Goal: Check status

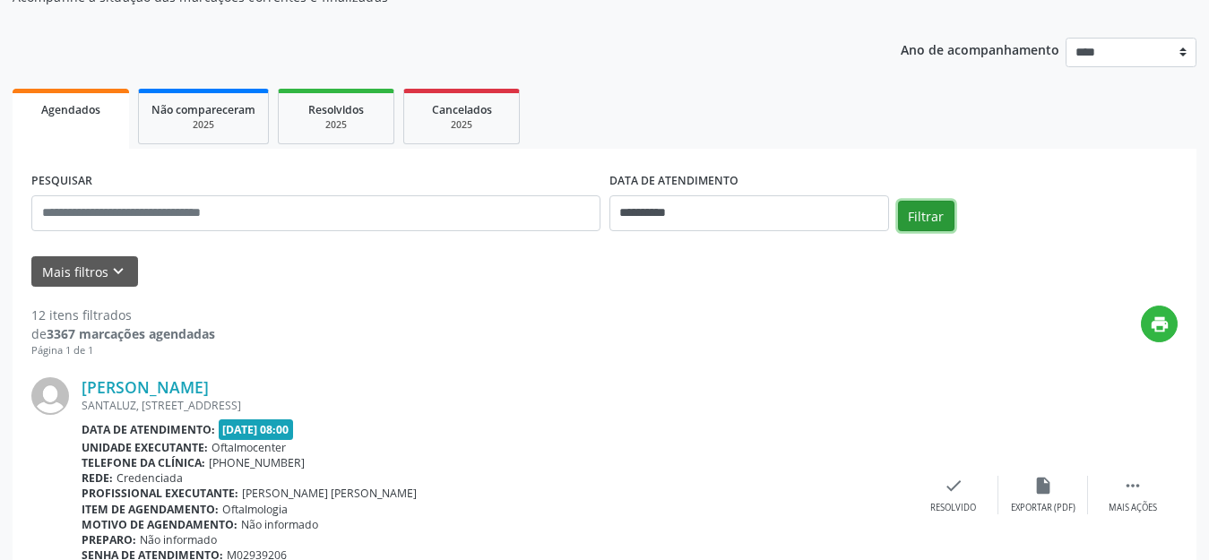
click at [912, 222] on button "Filtrar" at bounding box center [926, 216] width 56 height 30
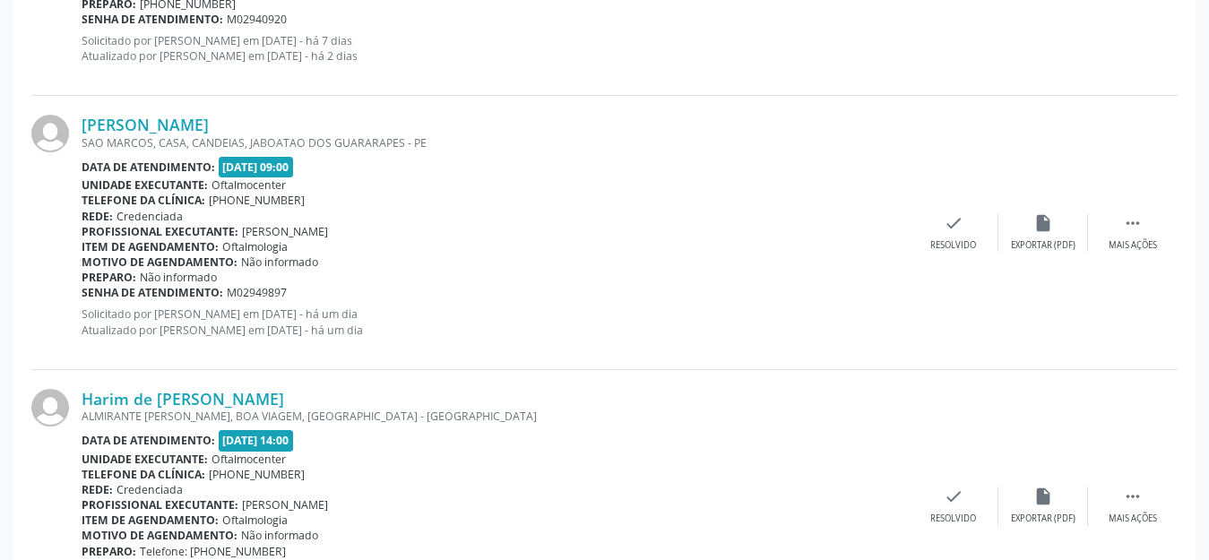
scroll to position [1229, 0]
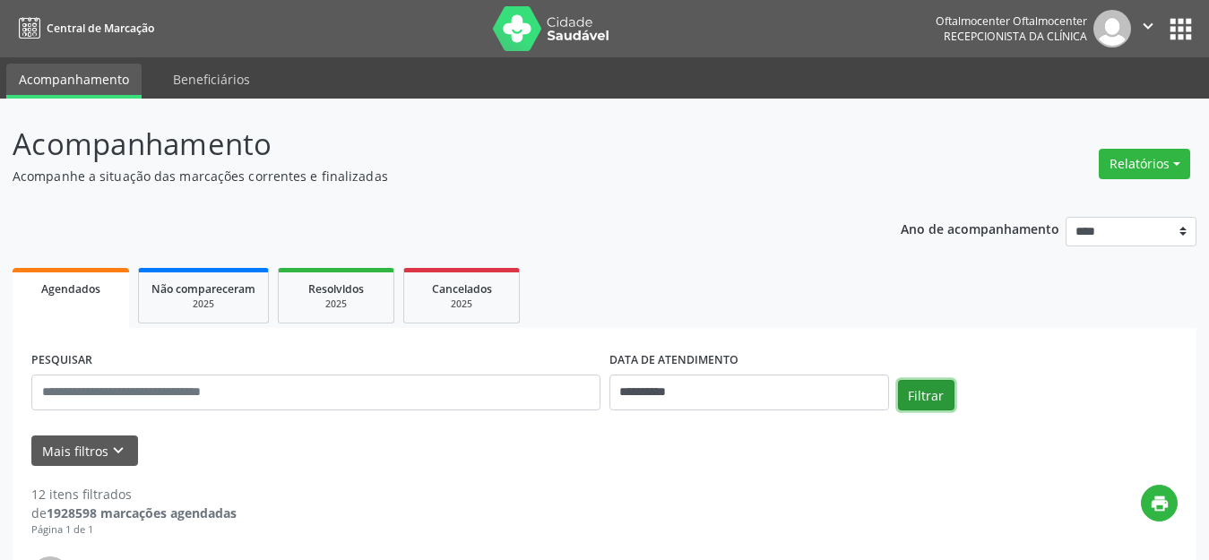
click at [936, 399] on button "Filtrar" at bounding box center [926, 395] width 56 height 30
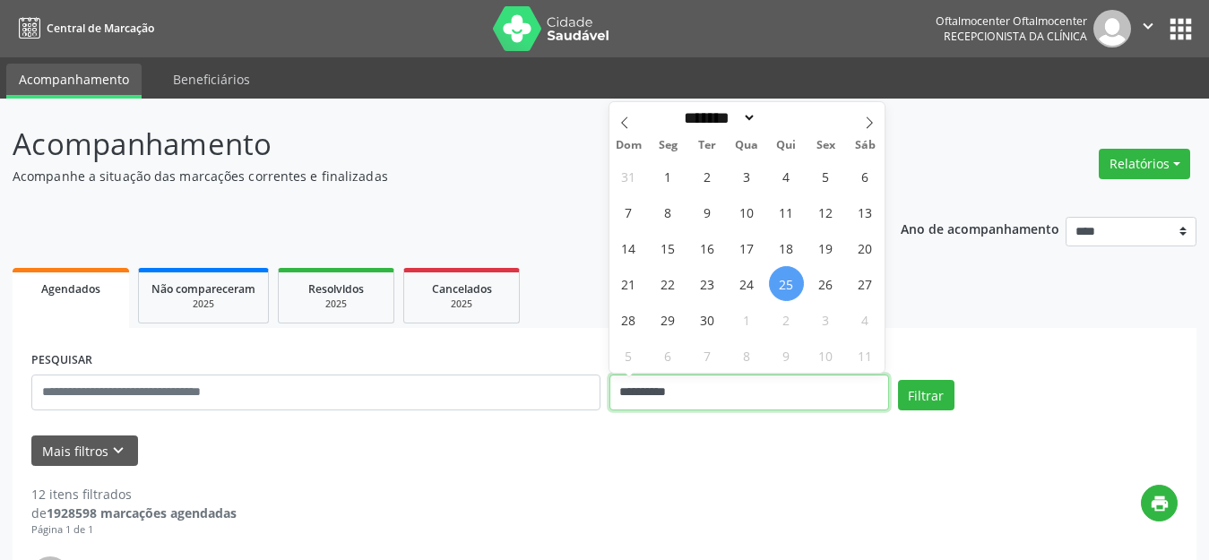
click at [832, 402] on input "**********" at bounding box center [749, 393] width 280 height 36
click at [637, 320] on span "28" at bounding box center [628, 319] width 35 height 35
type input "**********"
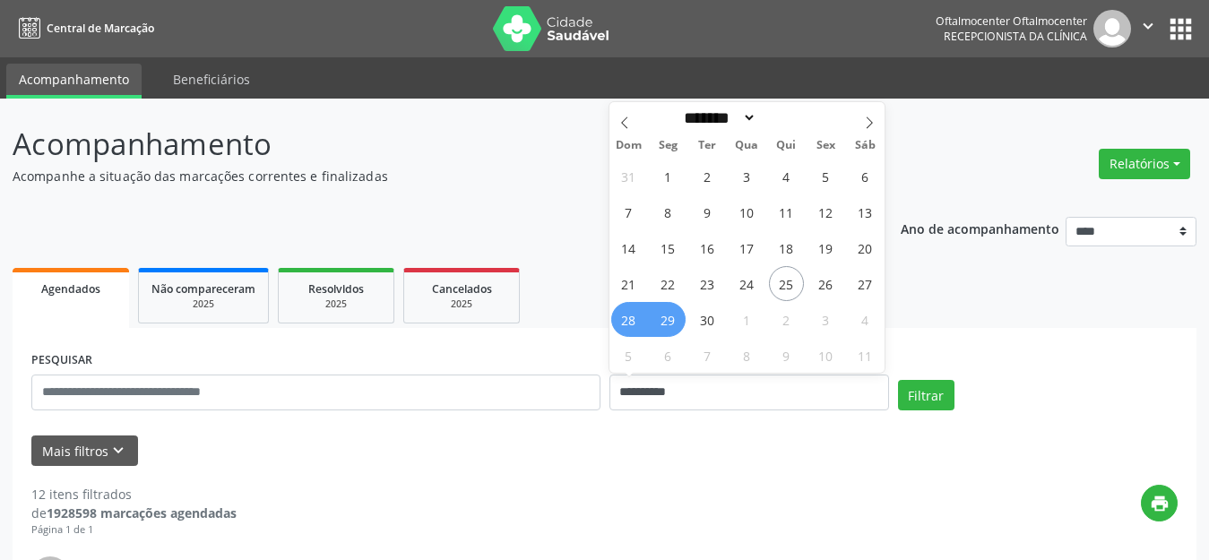
click at [664, 320] on span "29" at bounding box center [668, 319] width 35 height 35
click at [664, 320] on ul "Agendados Não compareceram 2025 Resolvidos 2025 Cancelados 2025" at bounding box center [605, 295] width 1184 height 65
select select "*"
click at [684, 406] on input "**********" at bounding box center [749, 393] width 280 height 36
click at [662, 332] on span "29" at bounding box center [668, 319] width 35 height 35
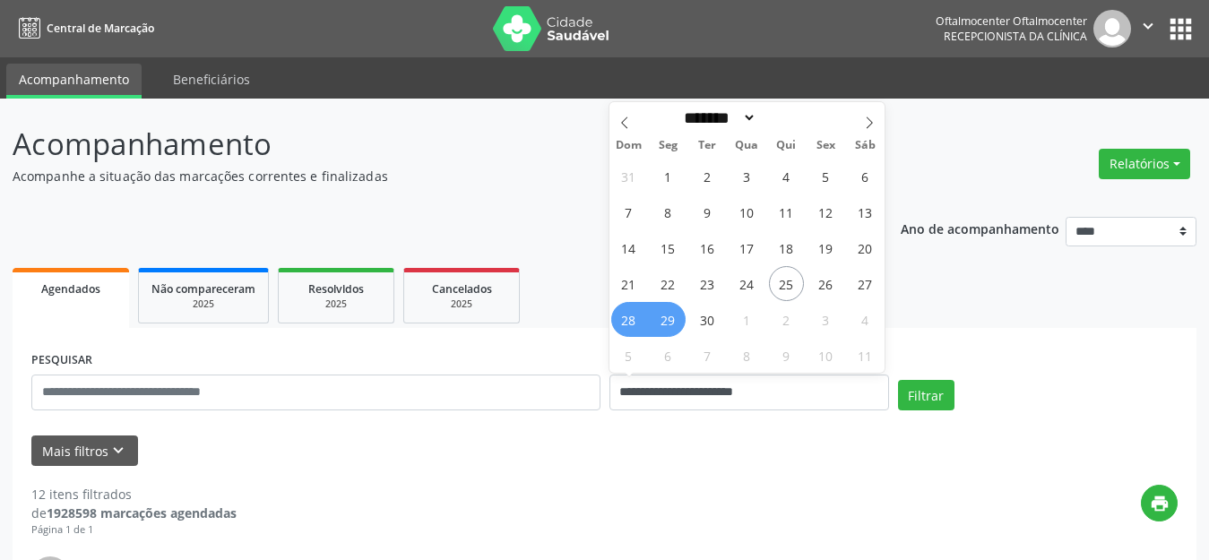
type input "**********"
click at [662, 328] on span "29" at bounding box center [668, 319] width 35 height 35
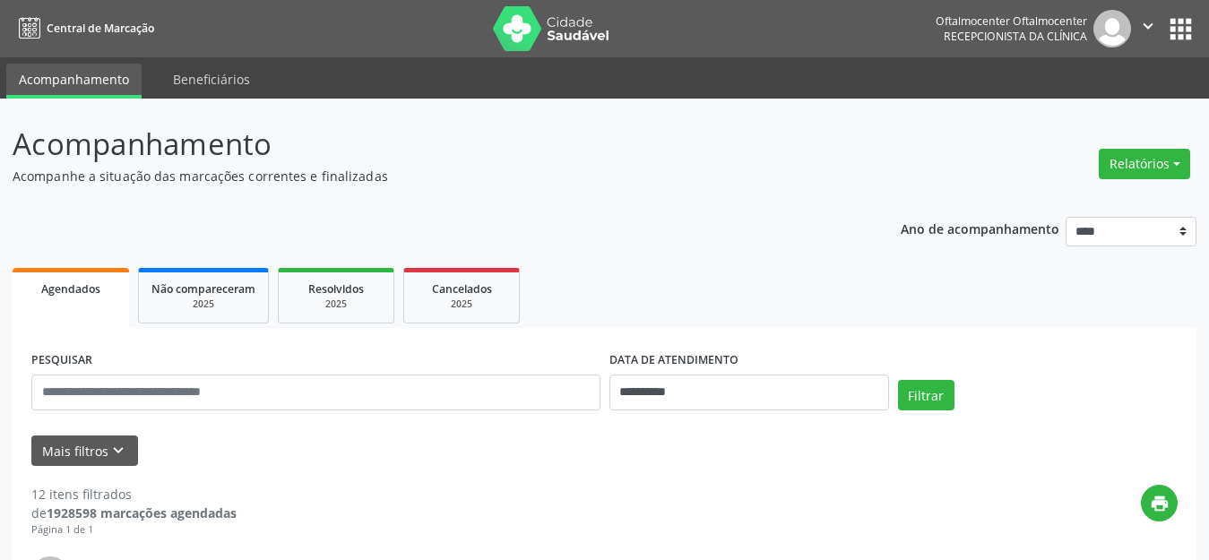
click at [927, 398] on button "Filtrar" at bounding box center [926, 395] width 56 height 30
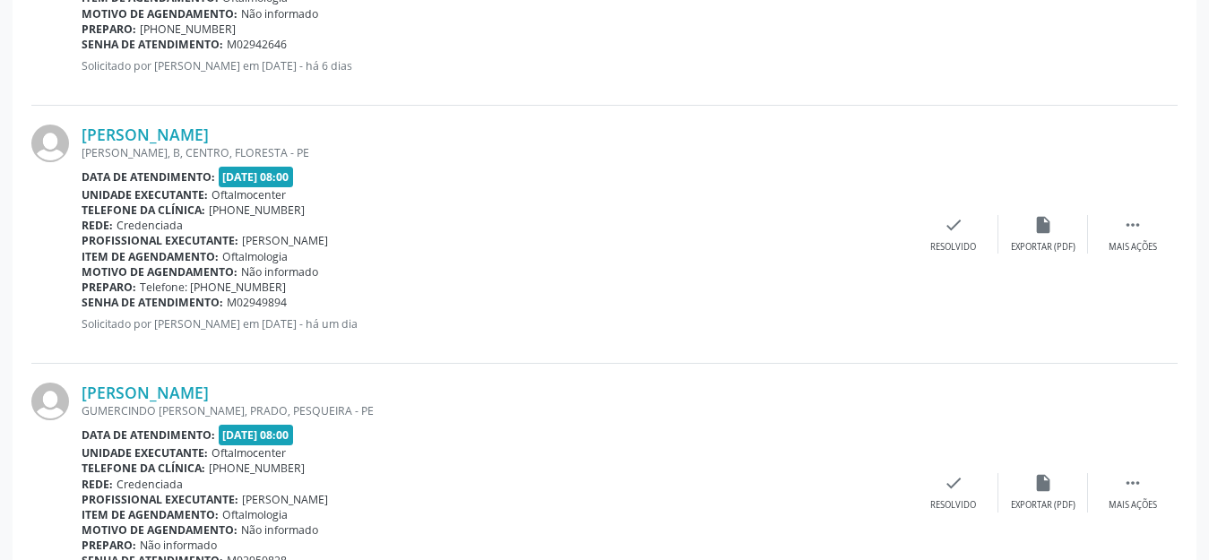
scroll to position [1434, 0]
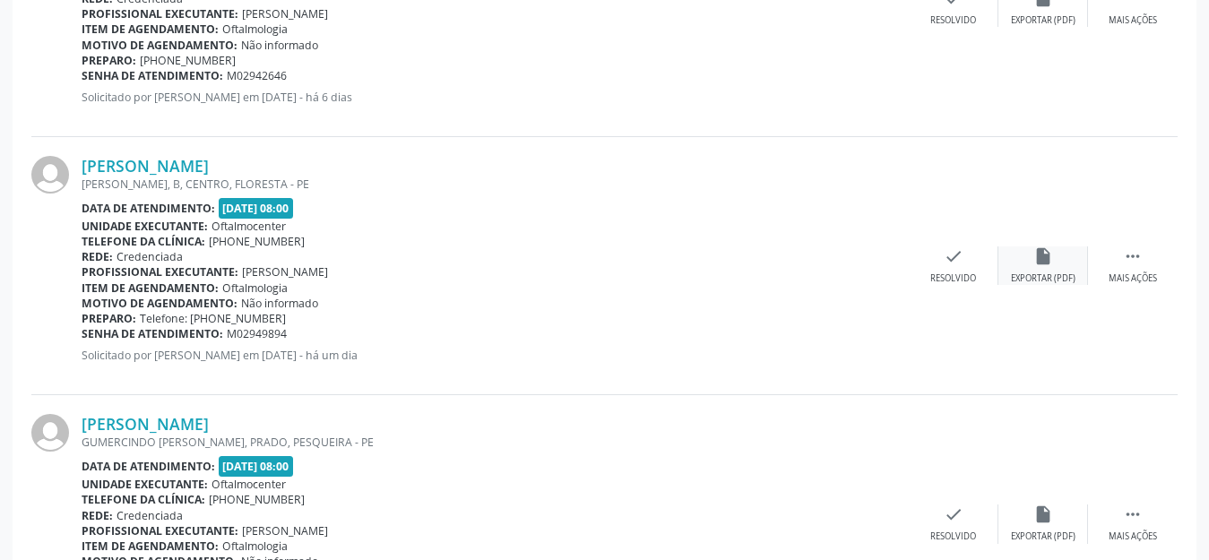
click at [1022, 267] on div "insert_drive_file Exportar (PDF)" at bounding box center [1043, 265] width 90 height 39
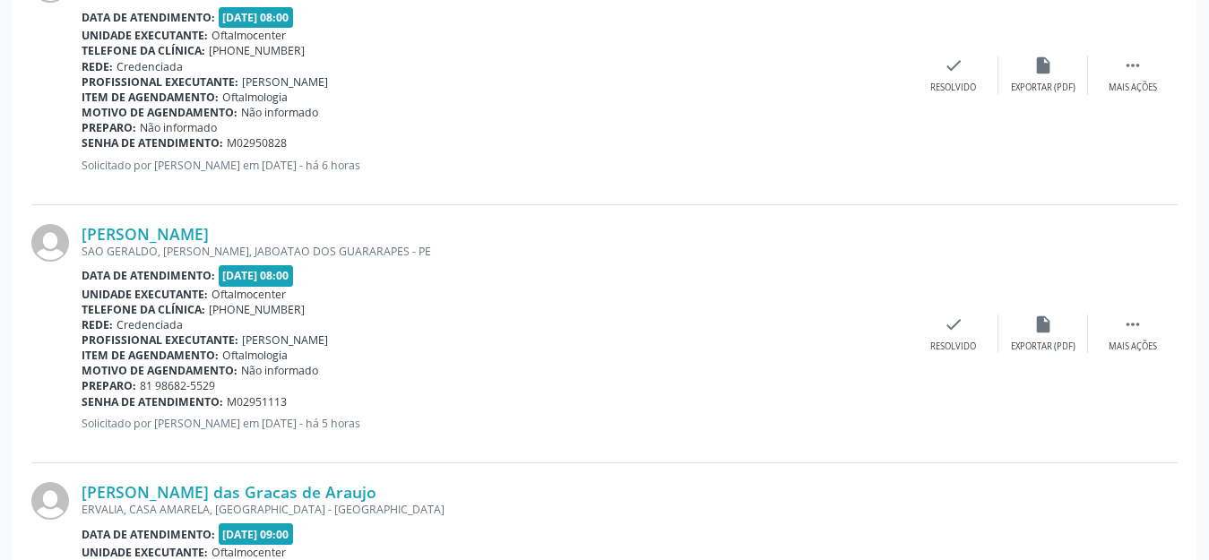
scroll to position [1882, 0]
click at [1040, 341] on div "Exportar (PDF)" at bounding box center [1043, 347] width 65 height 13
click at [1040, 343] on div "Exportar (PDF)" at bounding box center [1043, 347] width 65 height 13
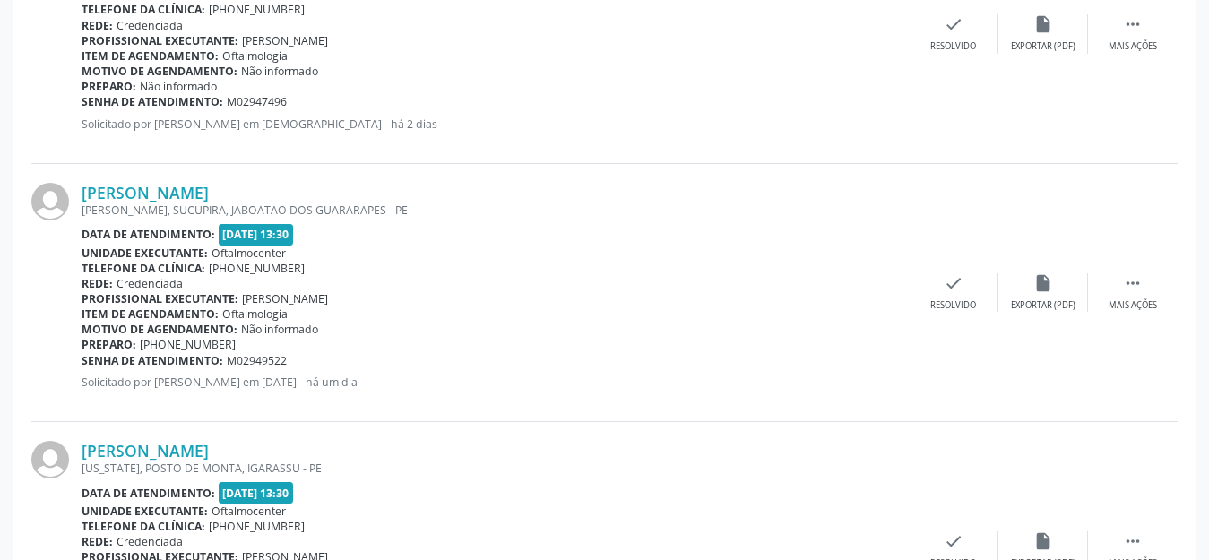
scroll to position [3047, 0]
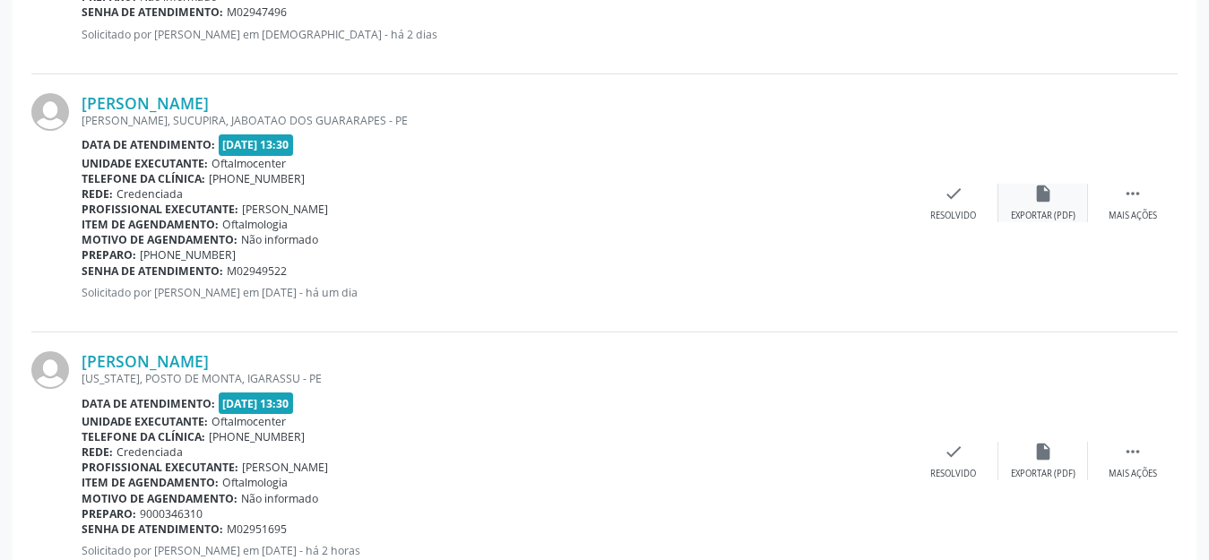
click at [1049, 216] on div "Exportar (PDF)" at bounding box center [1043, 216] width 65 height 13
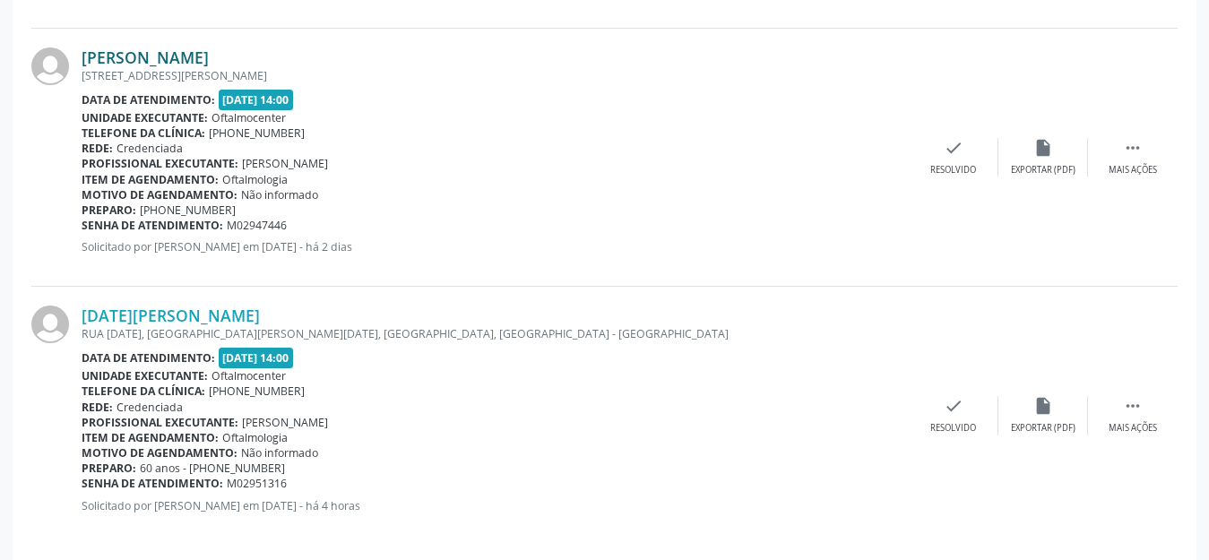
scroll to position [3622, 0]
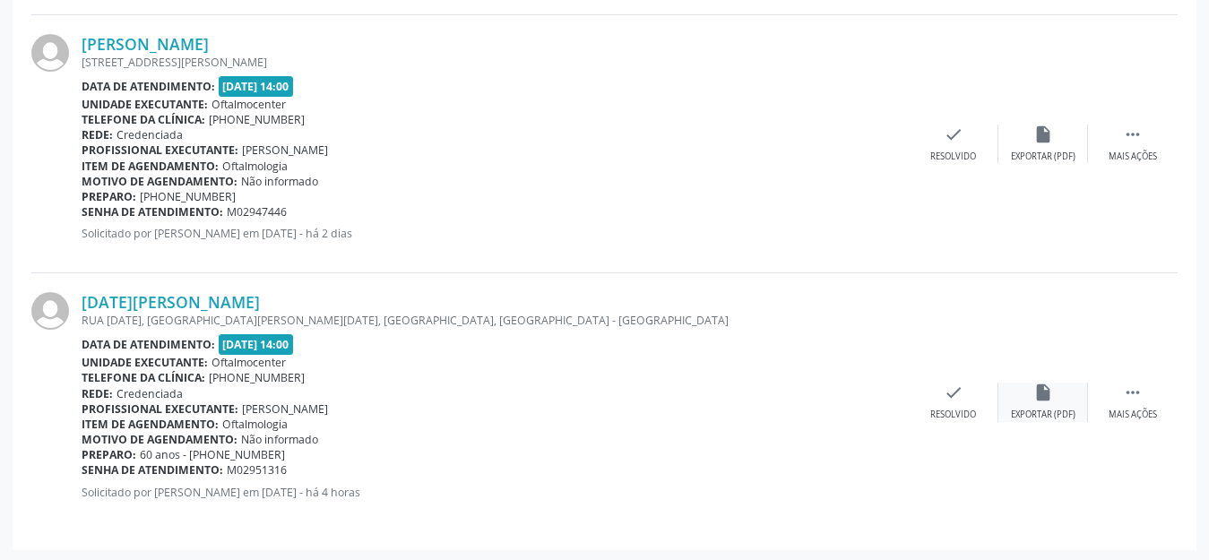
click at [1025, 409] on div "Exportar (PDF)" at bounding box center [1043, 415] width 65 height 13
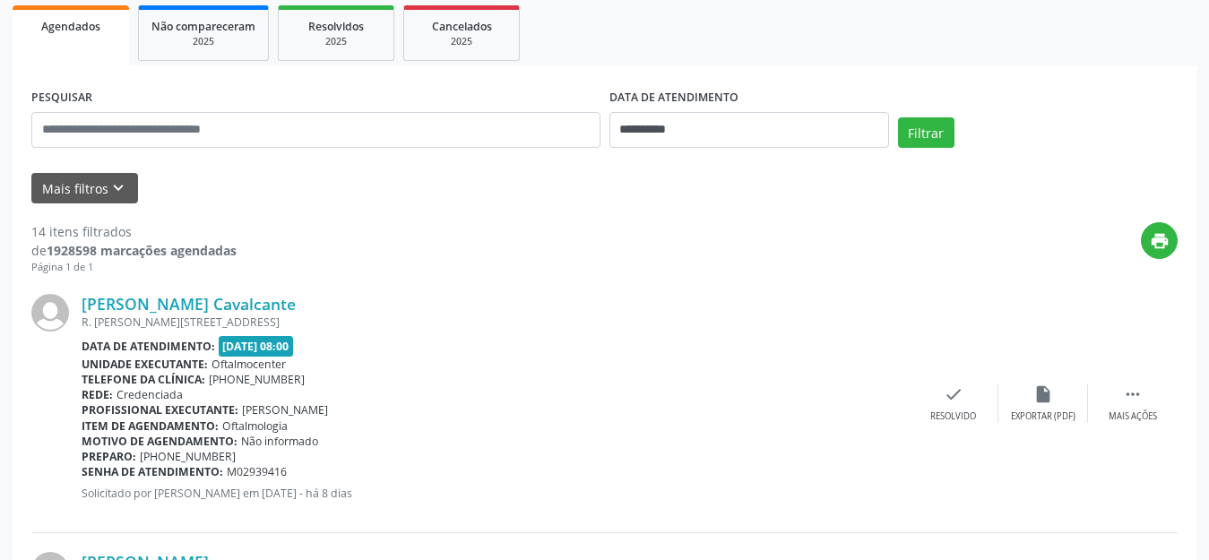
scroll to position [269, 0]
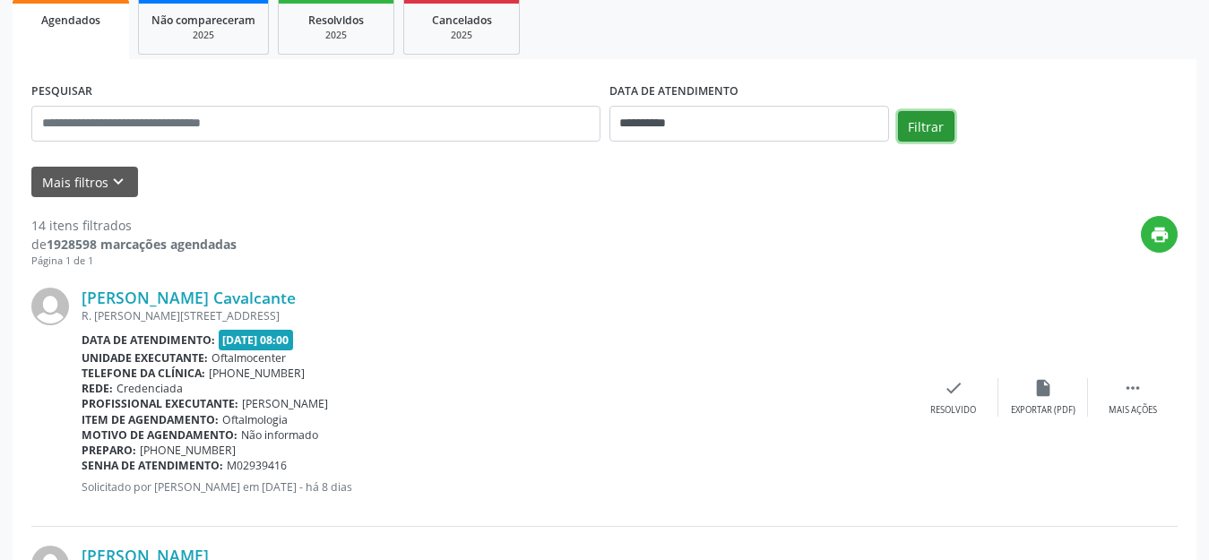
click at [919, 134] on button "Filtrar" at bounding box center [926, 126] width 56 height 30
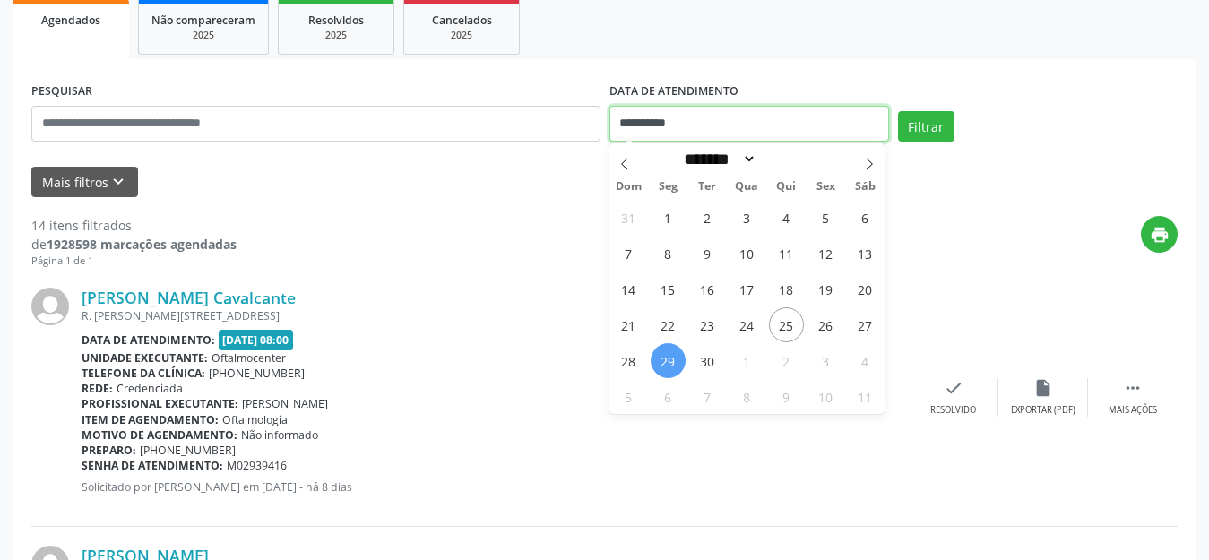
click at [799, 128] on input "**********" at bounding box center [749, 124] width 280 height 36
click at [701, 363] on span "30" at bounding box center [707, 360] width 35 height 35
type input "**********"
click at [701, 363] on span "30" at bounding box center [707, 360] width 35 height 35
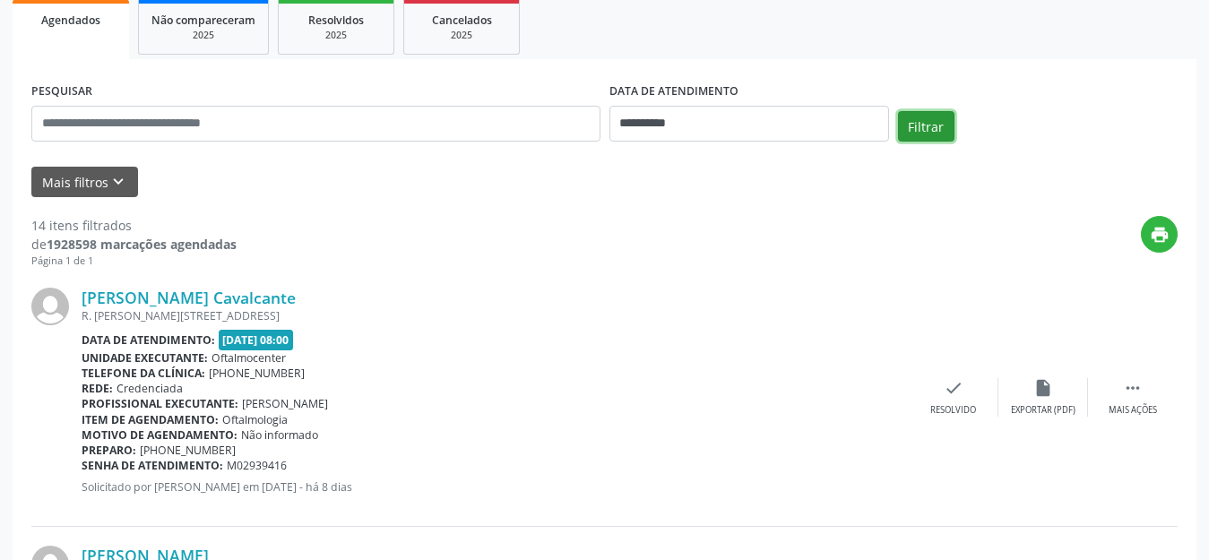
click at [925, 129] on button "Filtrar" at bounding box center [926, 126] width 56 height 30
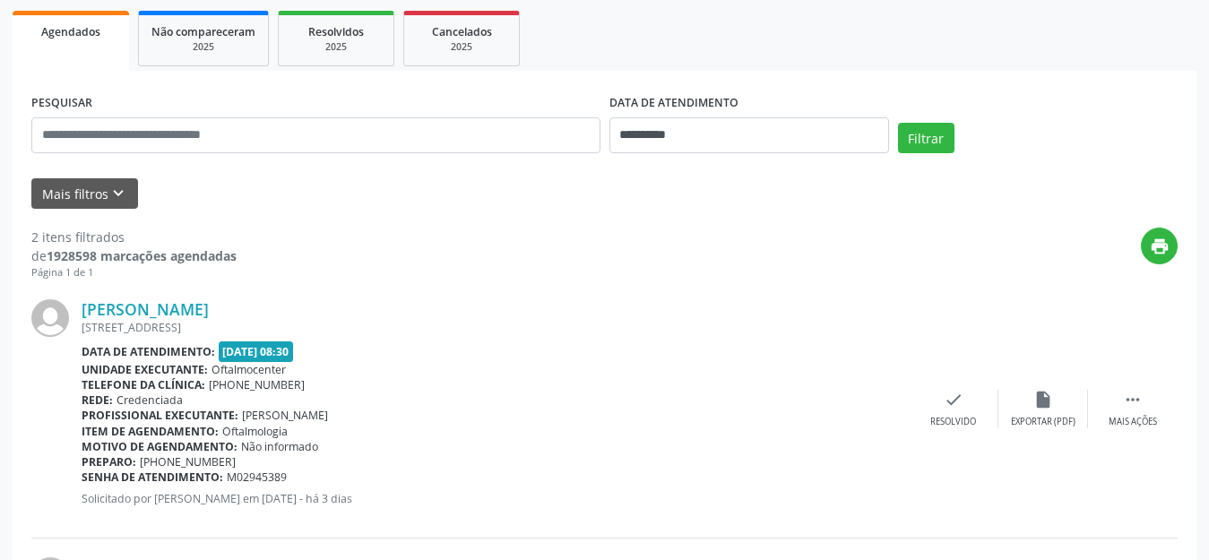
scroll to position [255, 0]
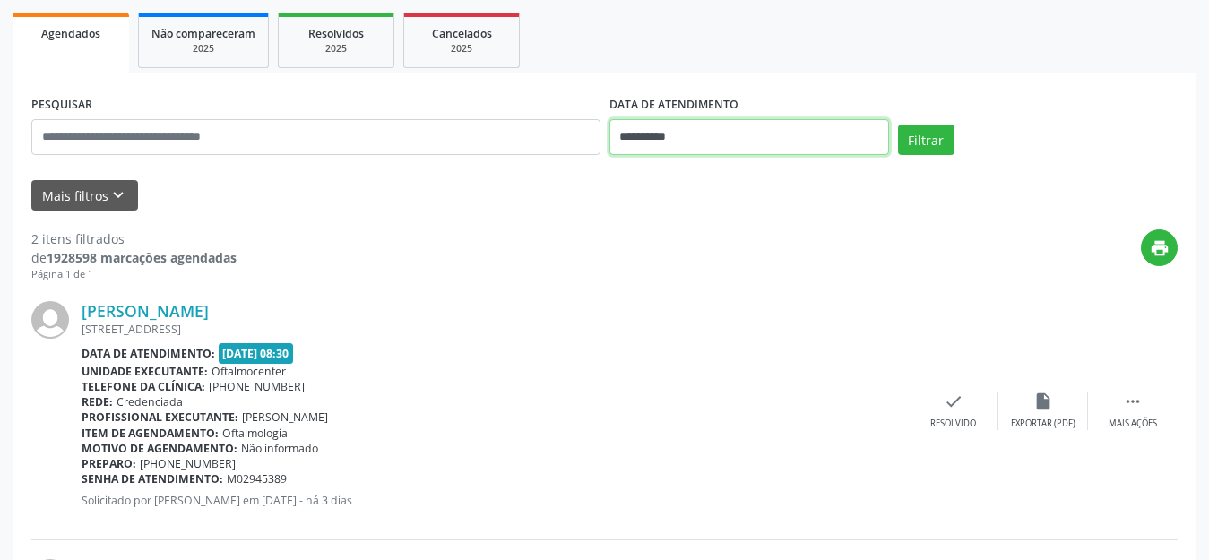
click at [829, 119] on input "**********" at bounding box center [749, 137] width 280 height 36
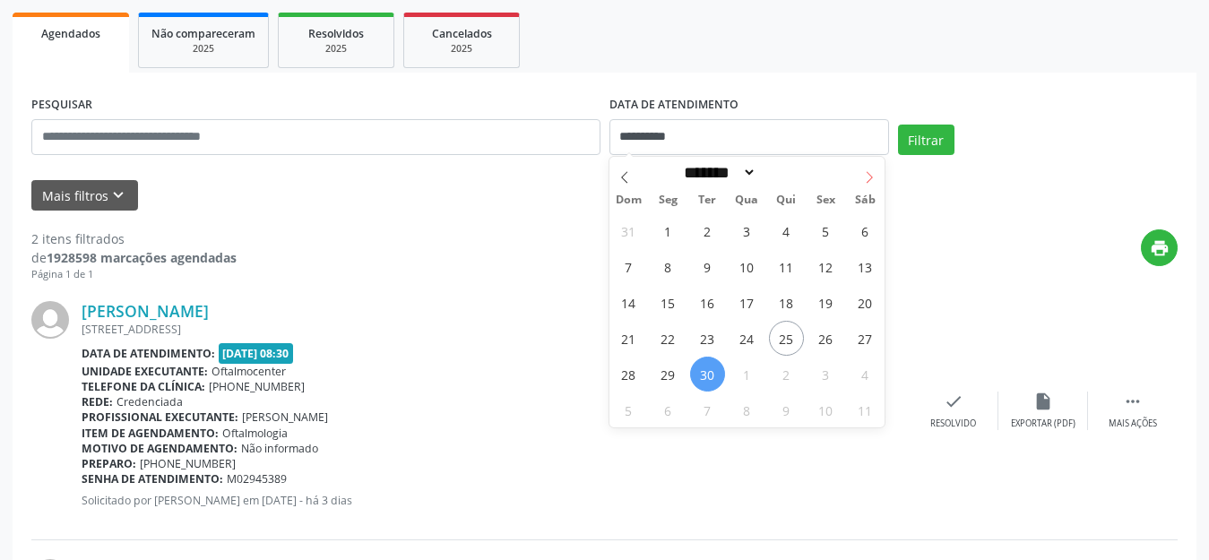
click at [866, 181] on icon at bounding box center [869, 177] width 13 height 13
select select "*"
click at [745, 237] on span "1" at bounding box center [746, 230] width 35 height 35
type input "**********"
click at [745, 237] on span "1" at bounding box center [746, 230] width 35 height 35
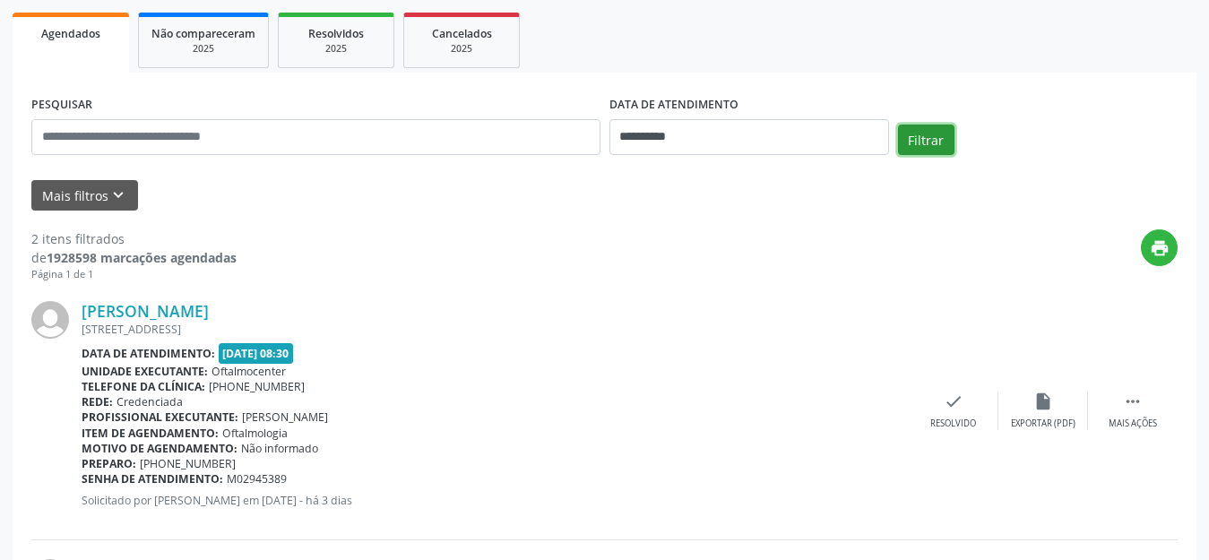
click at [902, 151] on button "Filtrar" at bounding box center [926, 140] width 56 height 30
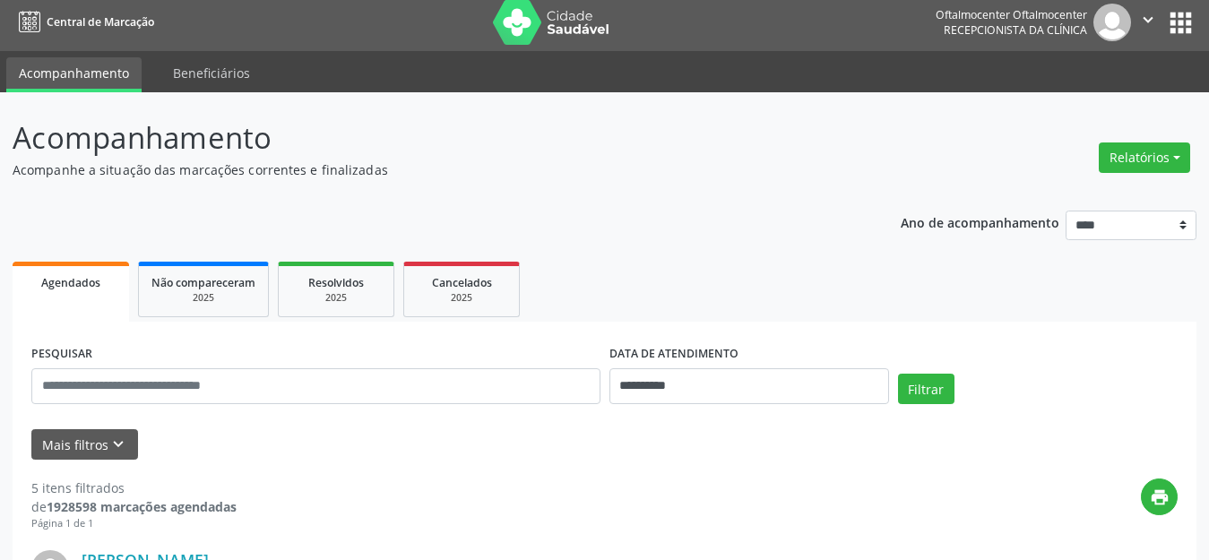
scroll to position [0, 0]
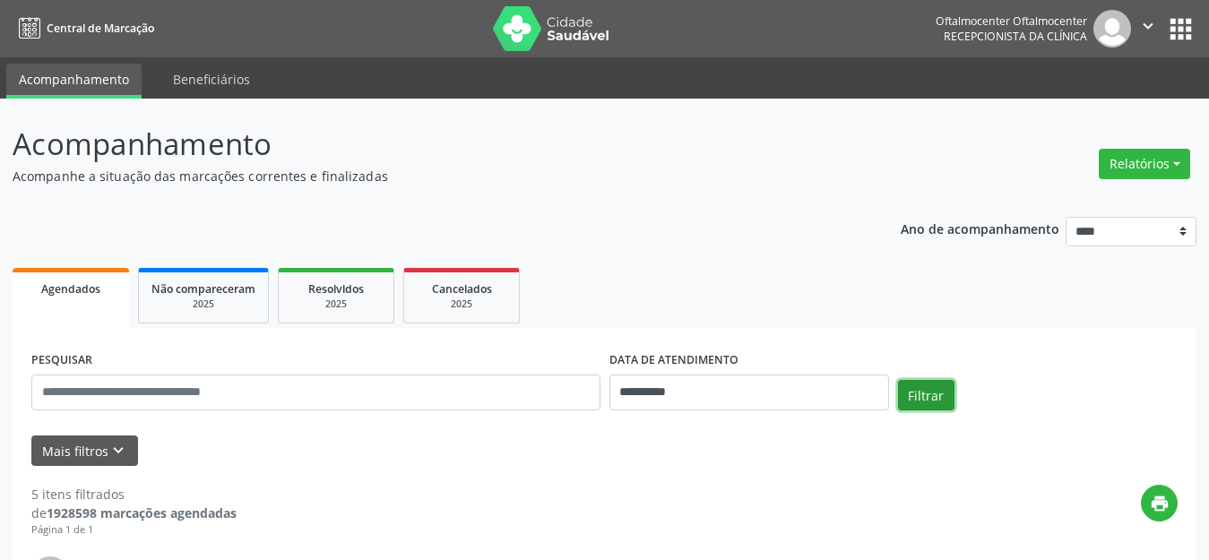
click at [927, 398] on button "Filtrar" at bounding box center [926, 395] width 56 height 30
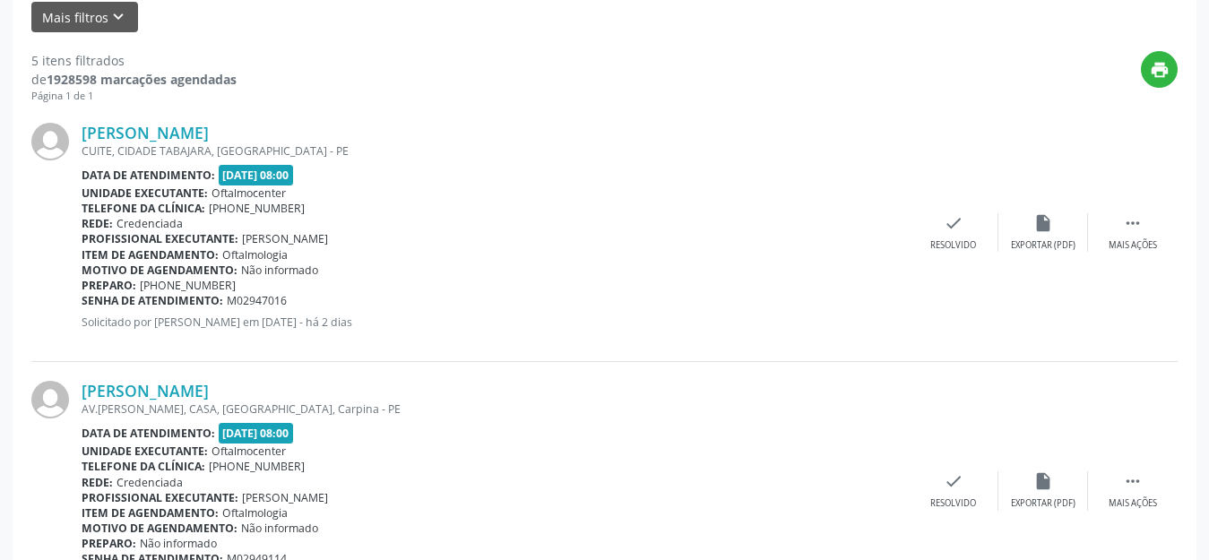
scroll to position [448, 0]
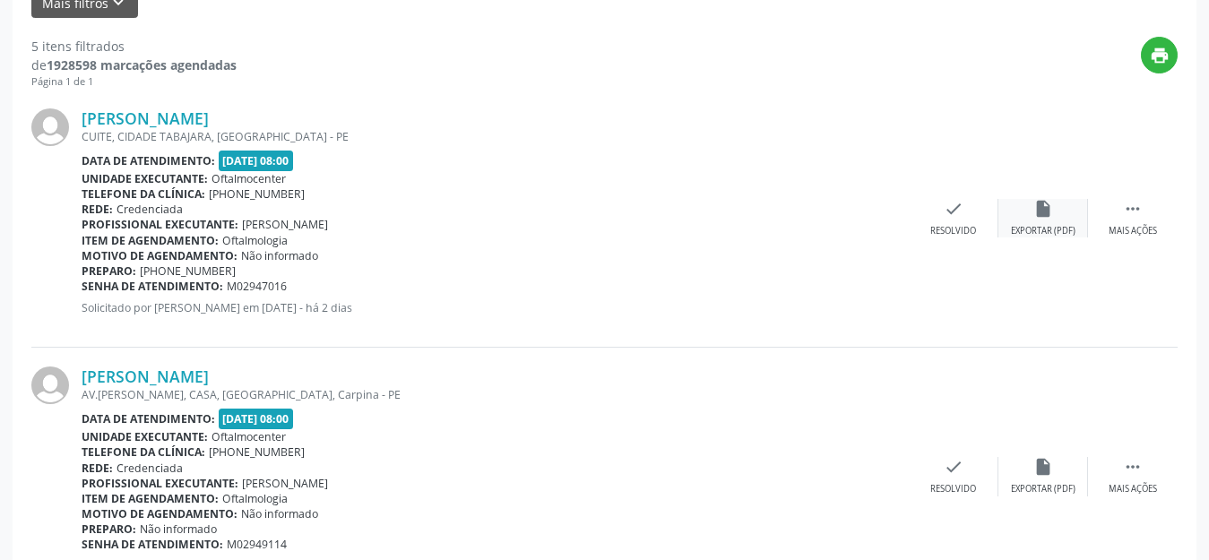
click at [1042, 218] on icon "insert_drive_file" at bounding box center [1043, 209] width 20 height 20
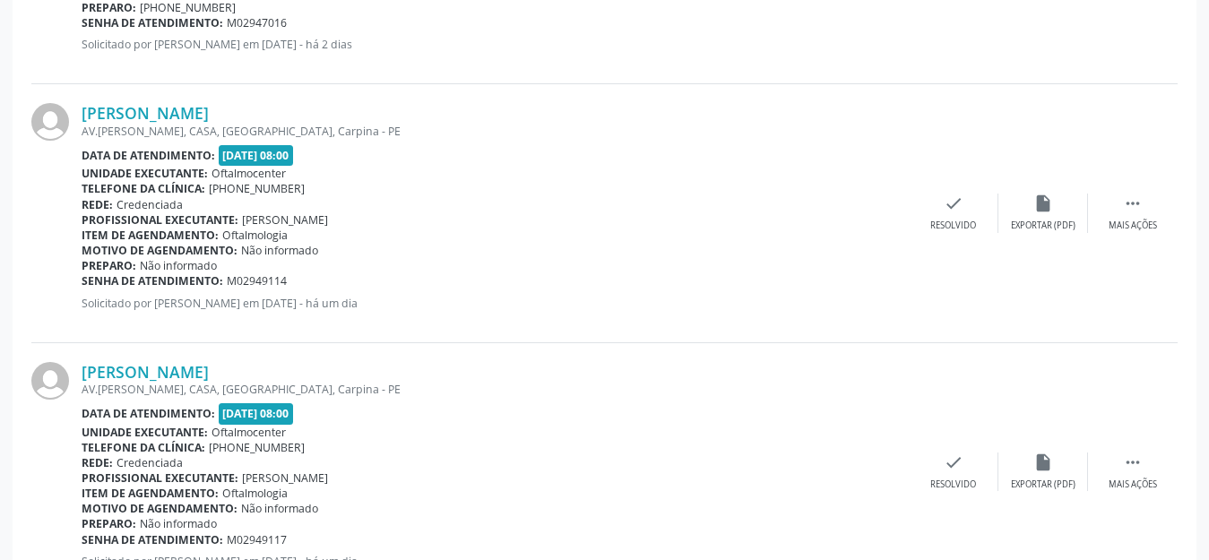
scroll to position [717, 0]
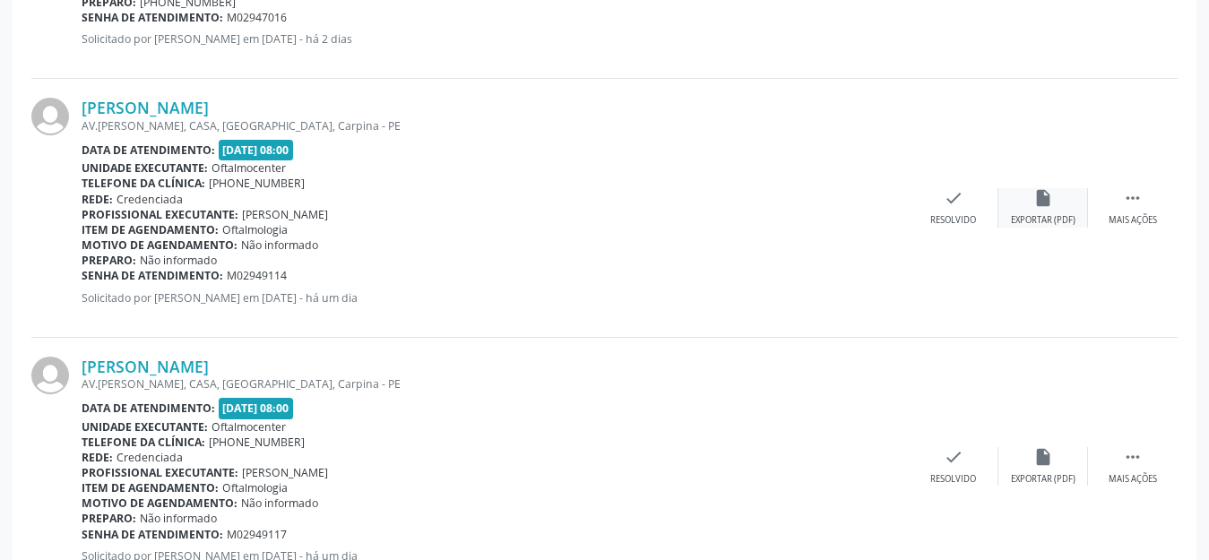
click at [1055, 194] on div "insert_drive_file Exportar (PDF)" at bounding box center [1043, 207] width 90 height 39
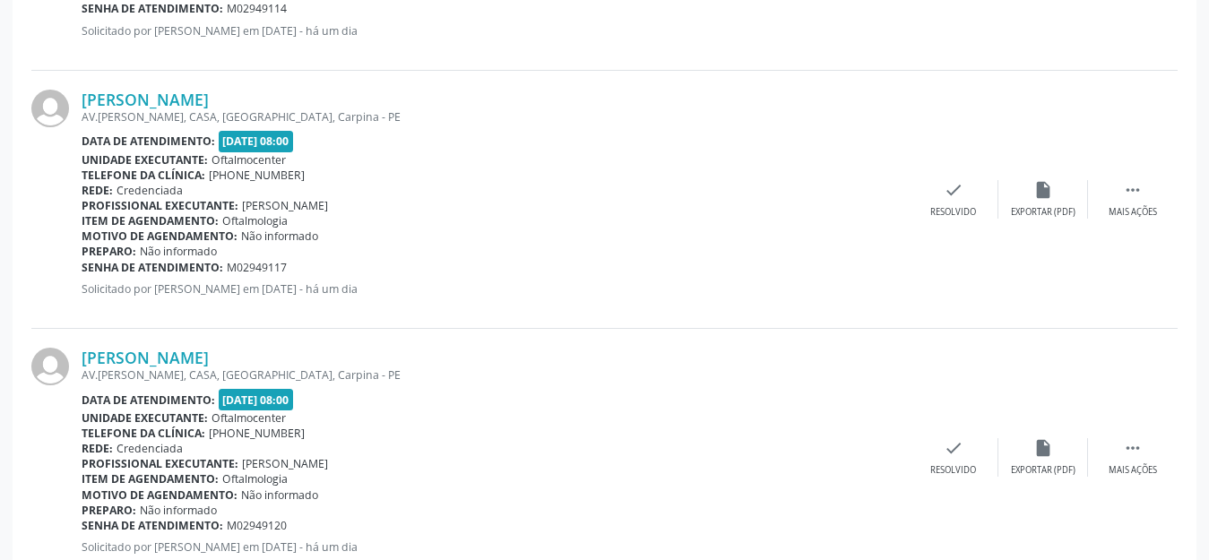
scroll to position [986, 0]
click at [1029, 211] on div "Exportar (PDF)" at bounding box center [1043, 210] width 65 height 13
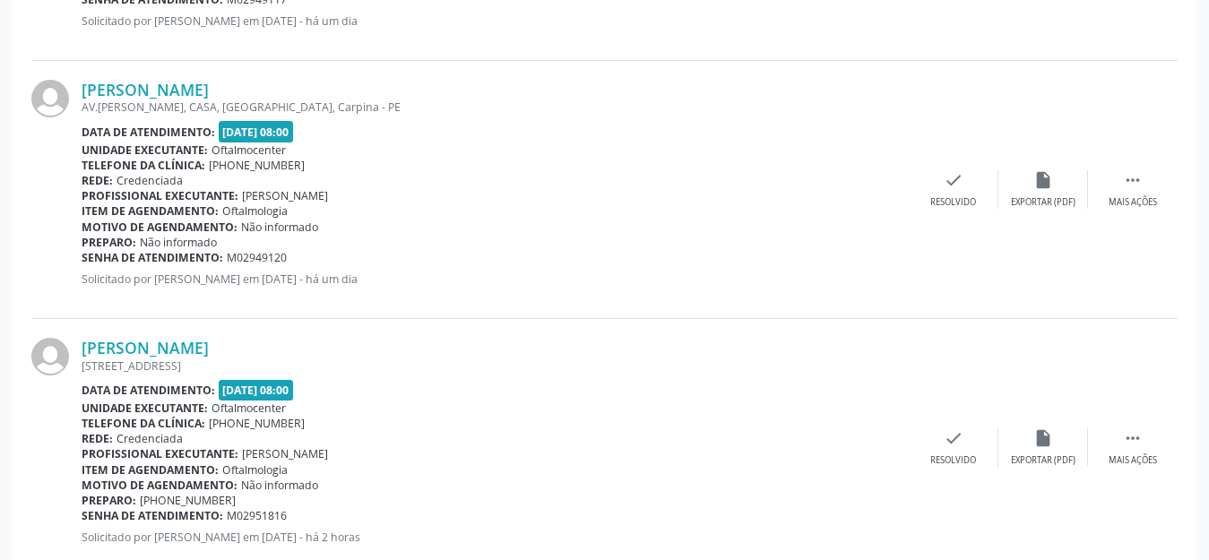
scroll to position [1254, 0]
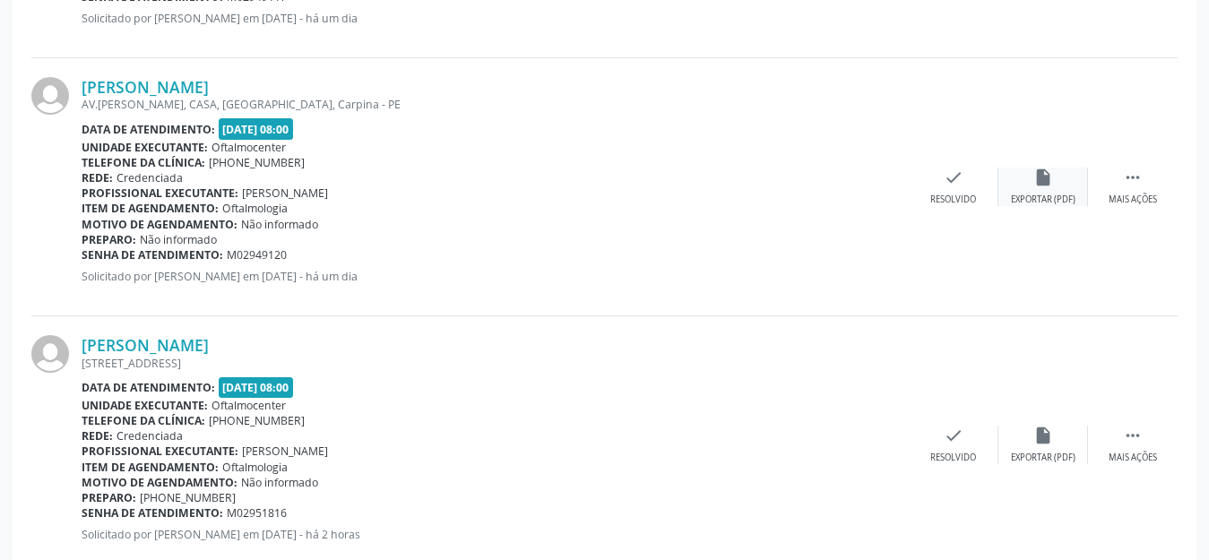
click at [1035, 181] on icon "insert_drive_file" at bounding box center [1043, 178] width 20 height 20
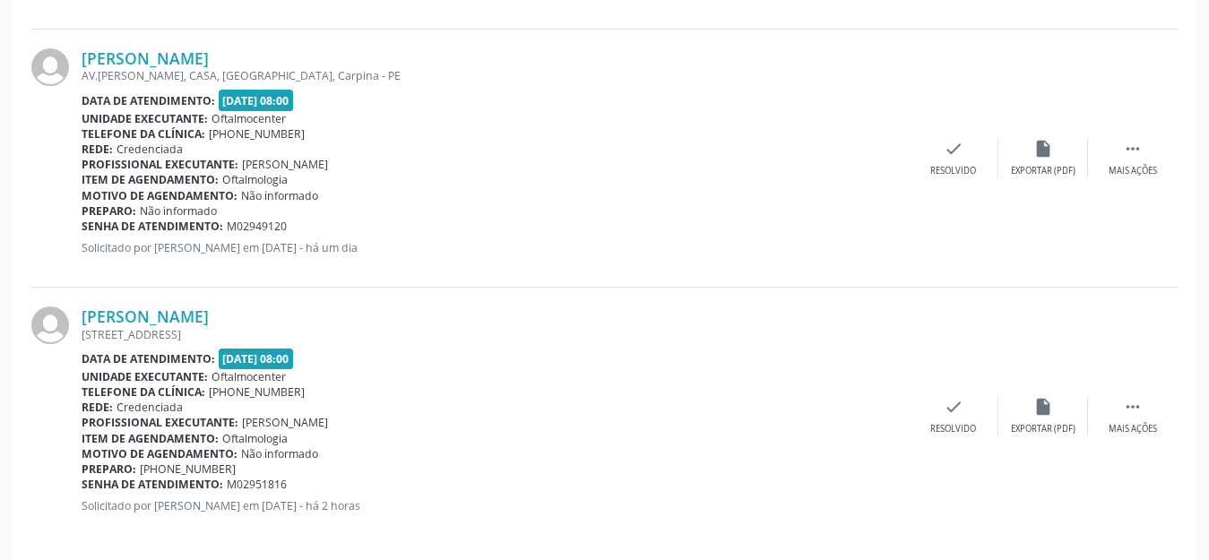
scroll to position [1298, 0]
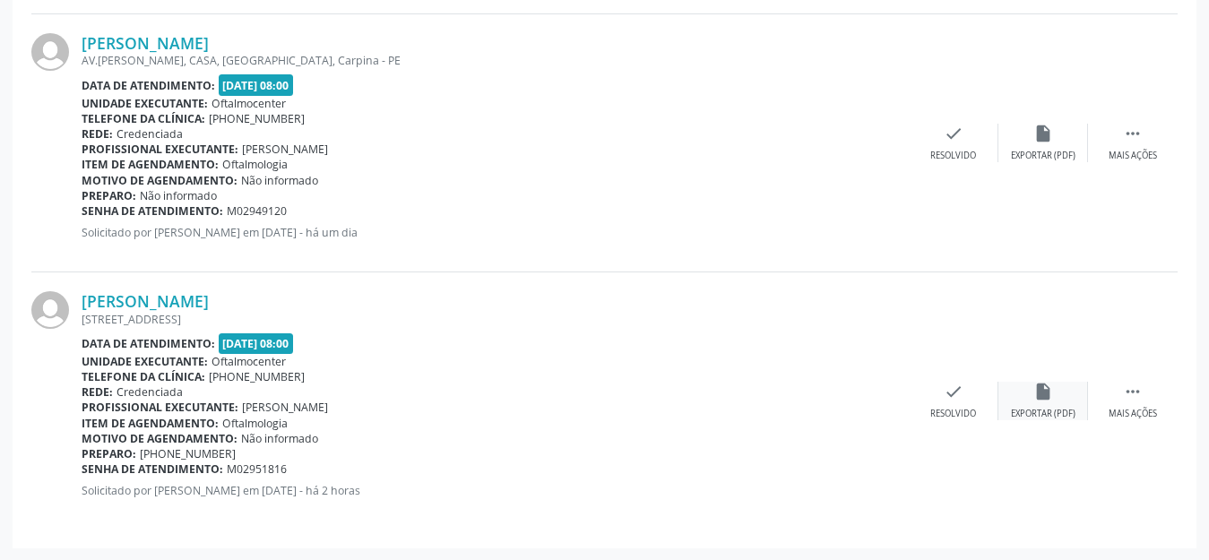
click at [1060, 402] on div "insert_drive_file Exportar (PDF)" at bounding box center [1043, 401] width 90 height 39
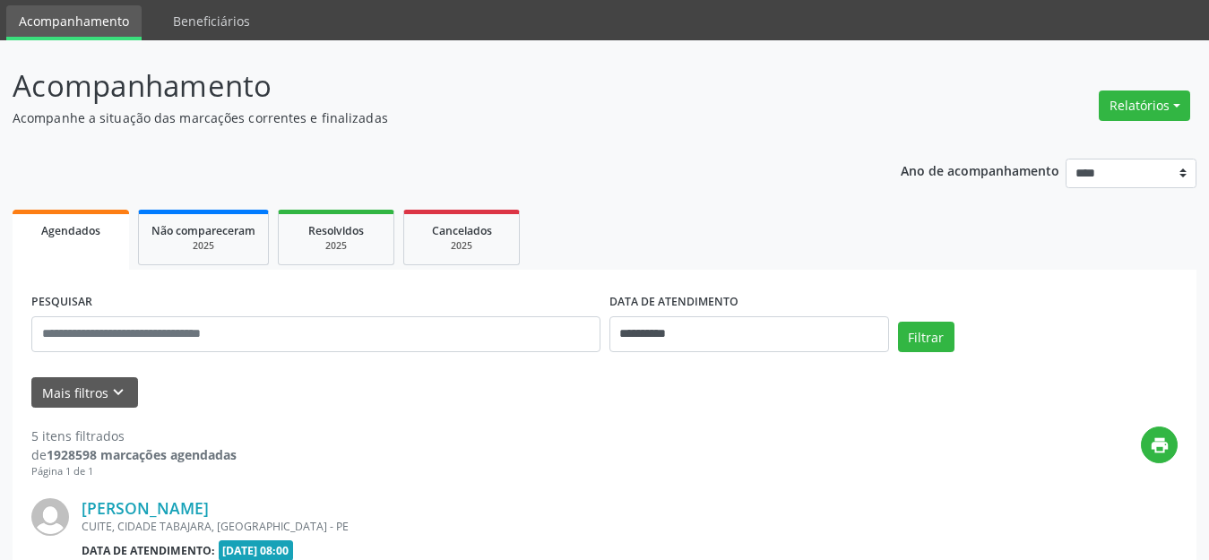
scroll to position [44, 0]
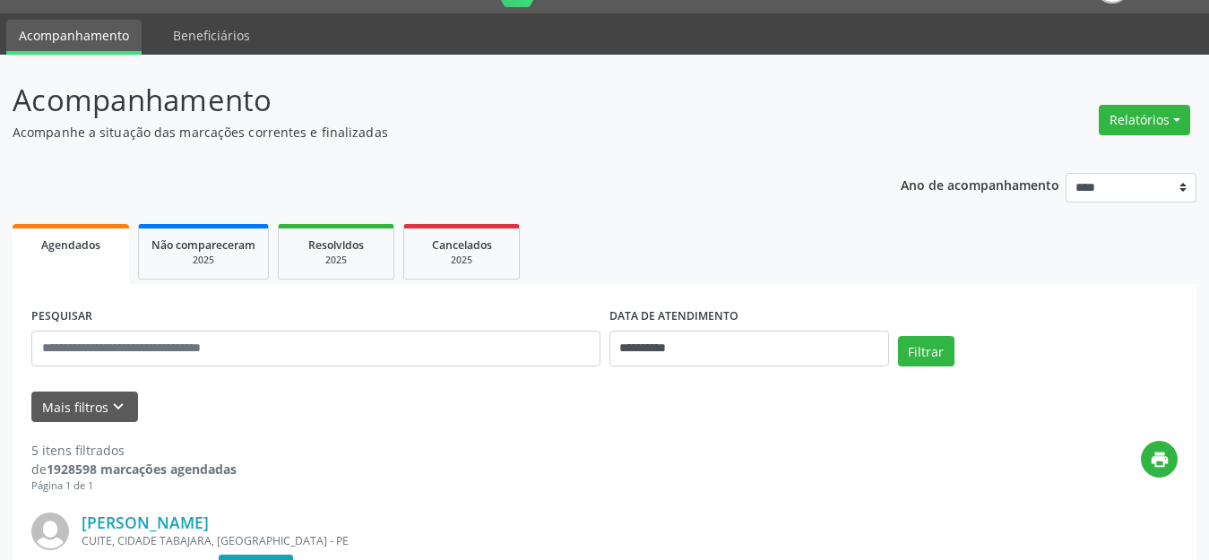
click at [890, 336] on div "**********" at bounding box center [749, 341] width 289 height 76
click at [910, 352] on button "Filtrar" at bounding box center [926, 351] width 56 height 30
click at [756, 325] on div "DATA DE ATENDIMENTO" at bounding box center [749, 317] width 280 height 28
click at [764, 347] on input "**********" at bounding box center [749, 349] width 280 height 36
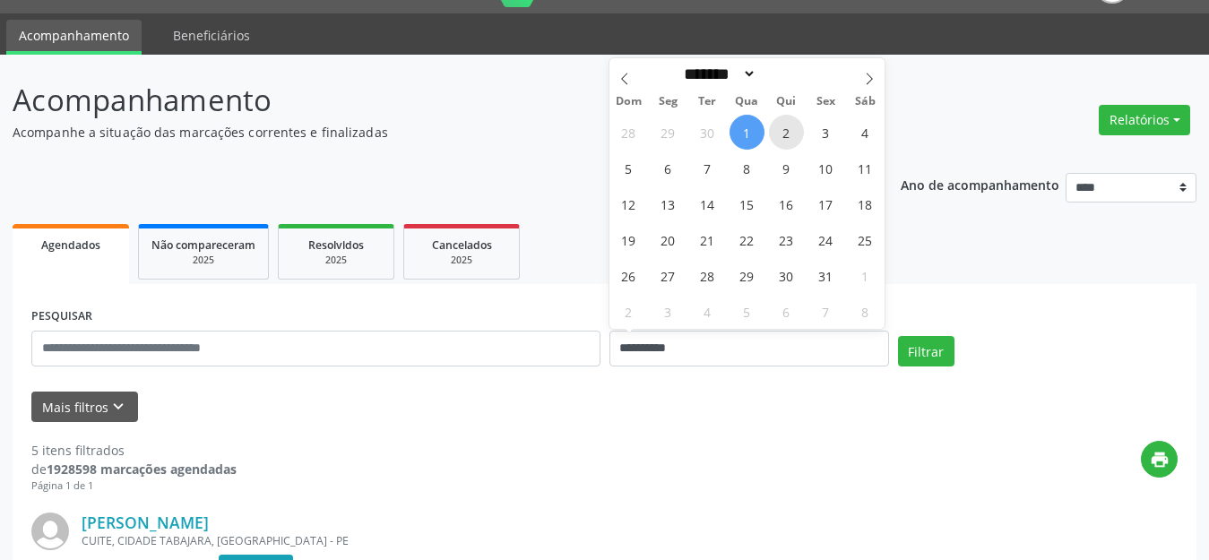
click at [782, 125] on span "2" at bounding box center [786, 132] width 35 height 35
type input "**********"
click at [782, 125] on span "2" at bounding box center [786, 132] width 35 height 35
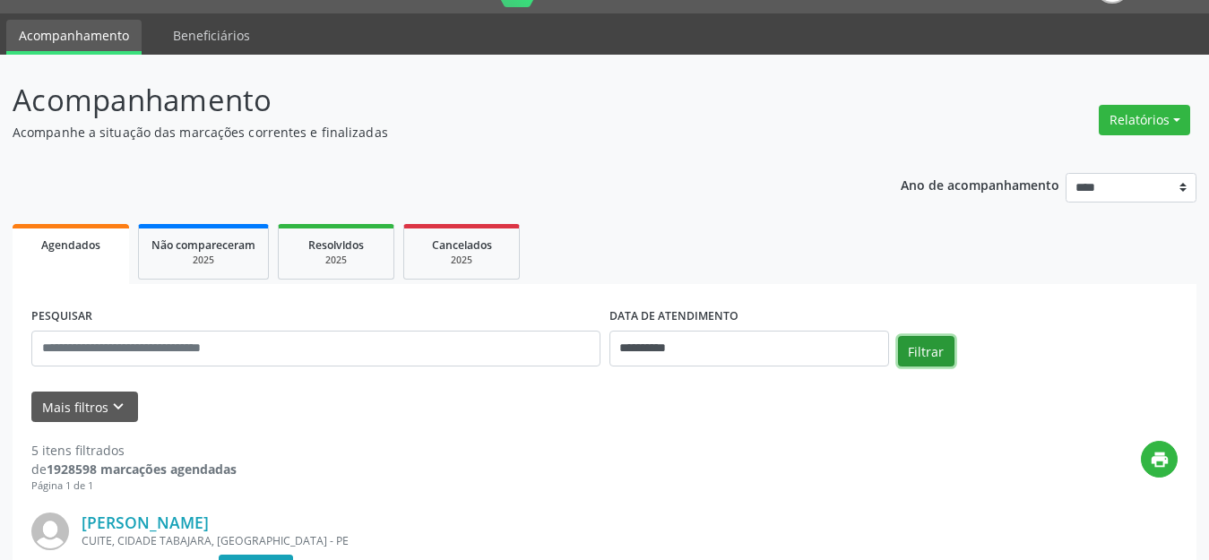
click at [934, 351] on button "Filtrar" at bounding box center [926, 351] width 56 height 30
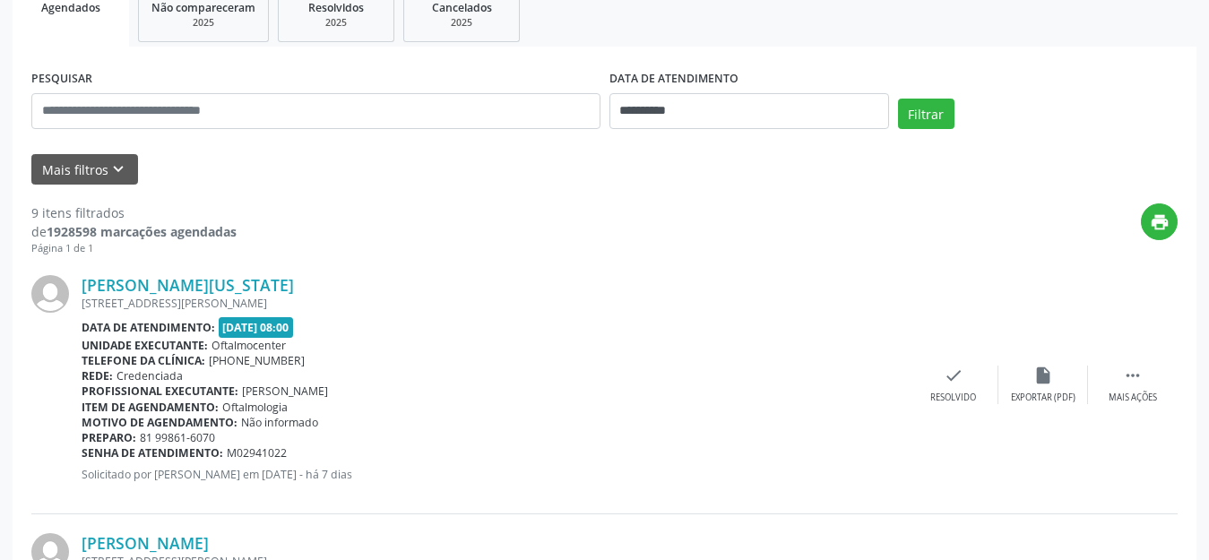
scroll to position [313, 0]
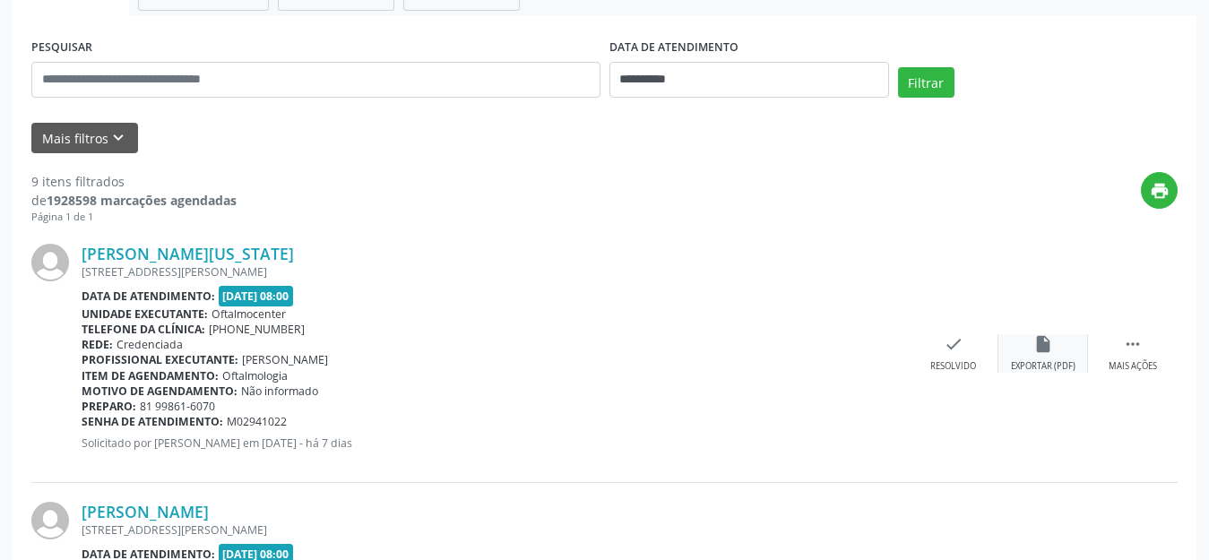
click at [1037, 349] on icon "insert_drive_file" at bounding box center [1043, 344] width 20 height 20
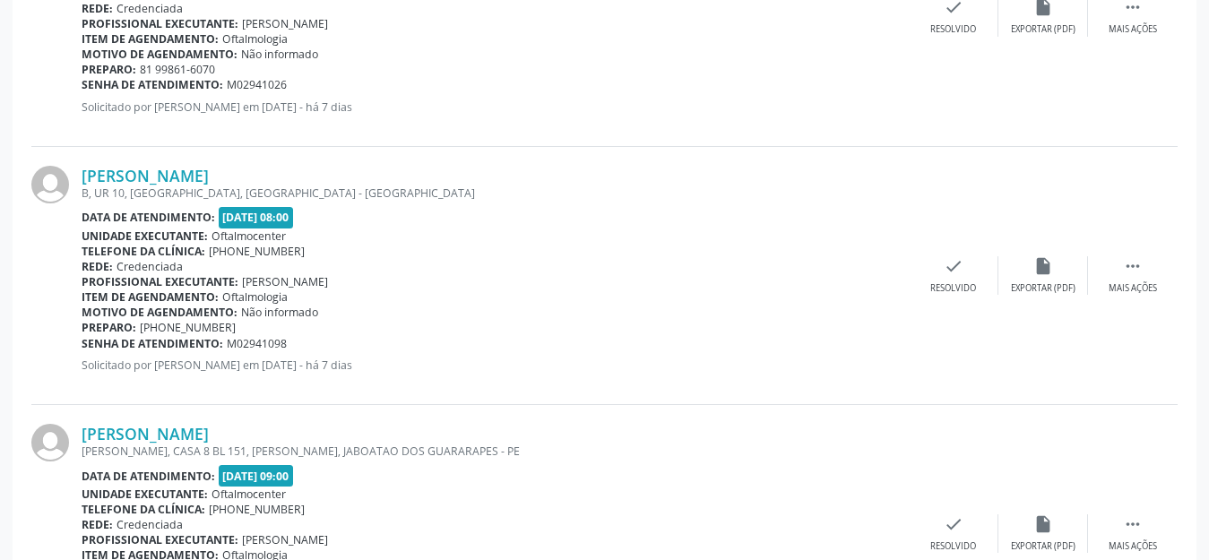
scroll to position [940, 0]
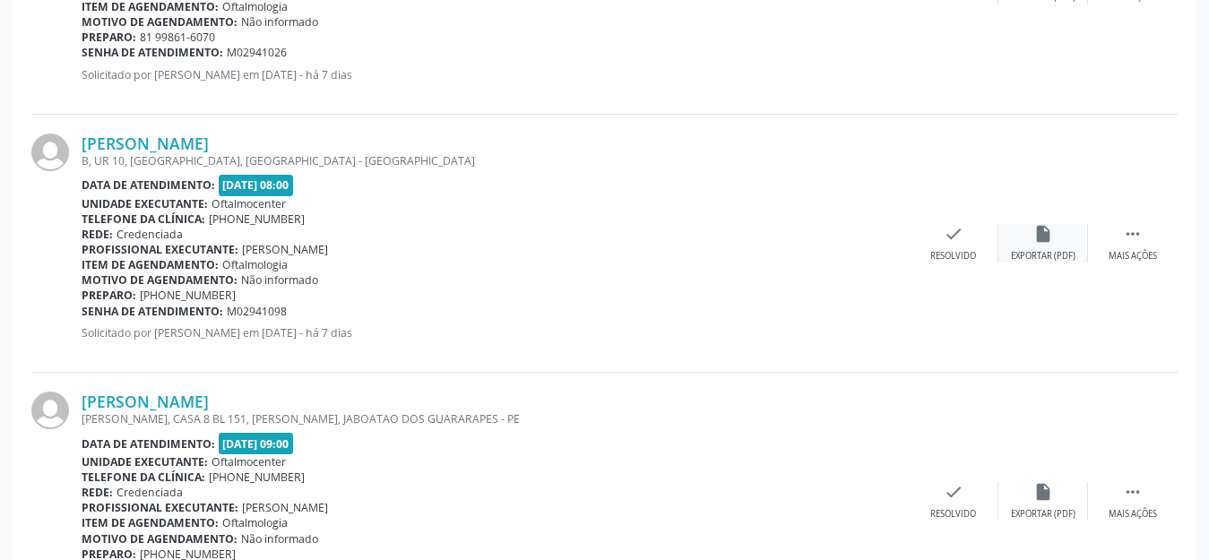
click at [1041, 238] on icon "insert_drive_file" at bounding box center [1043, 234] width 20 height 20
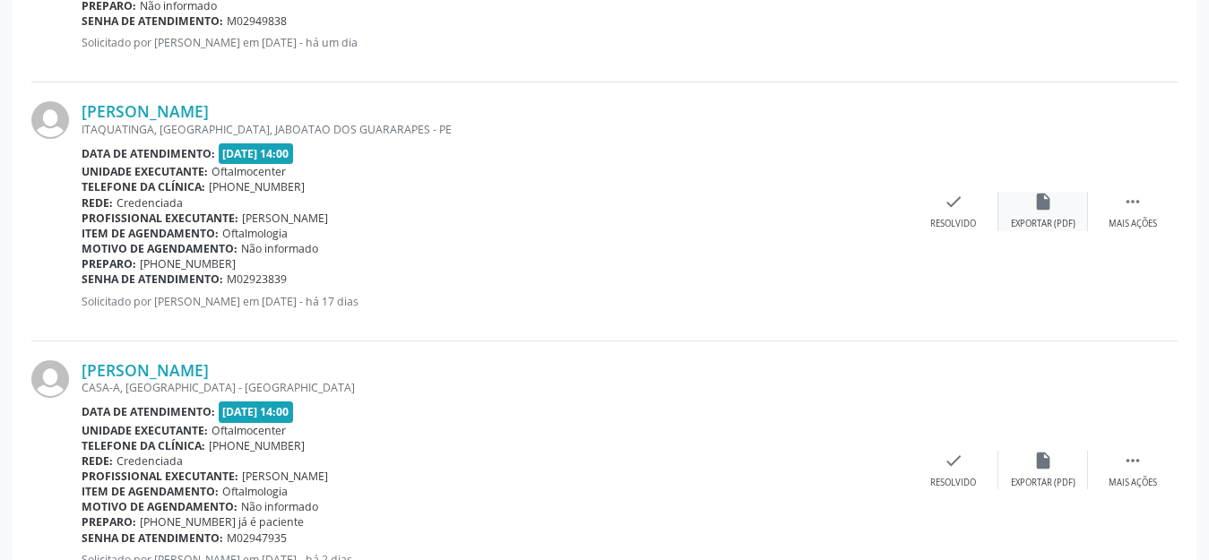
click at [1036, 214] on div "insert_drive_file Exportar (PDF)" at bounding box center [1043, 211] width 90 height 39
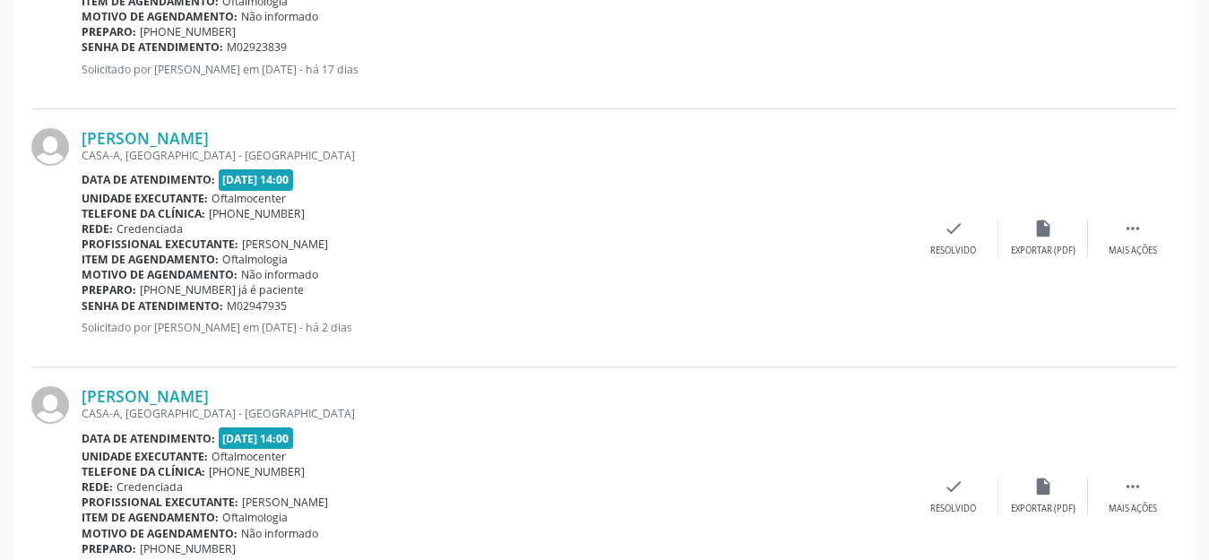
scroll to position [2015, 0]
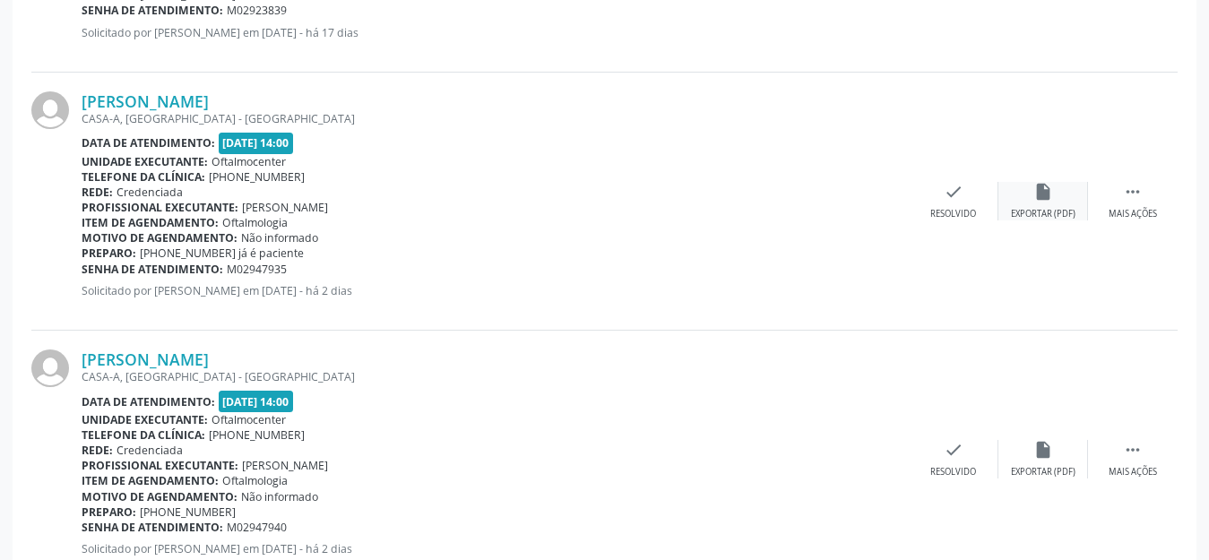
click at [1070, 202] on div "insert_drive_file Exportar (PDF)" at bounding box center [1043, 201] width 90 height 39
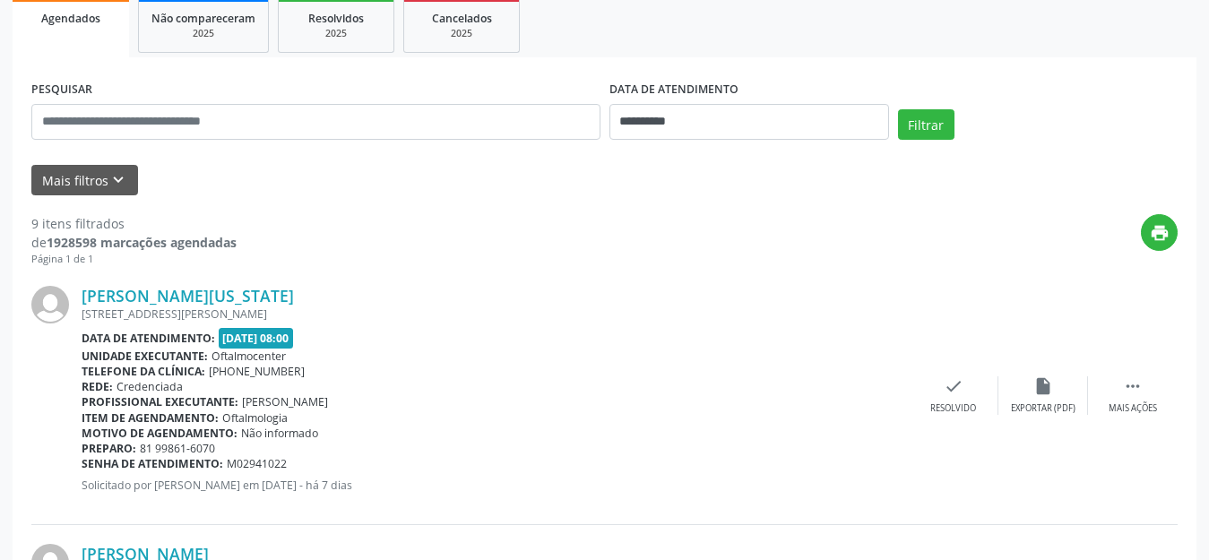
scroll to position [91, 0]
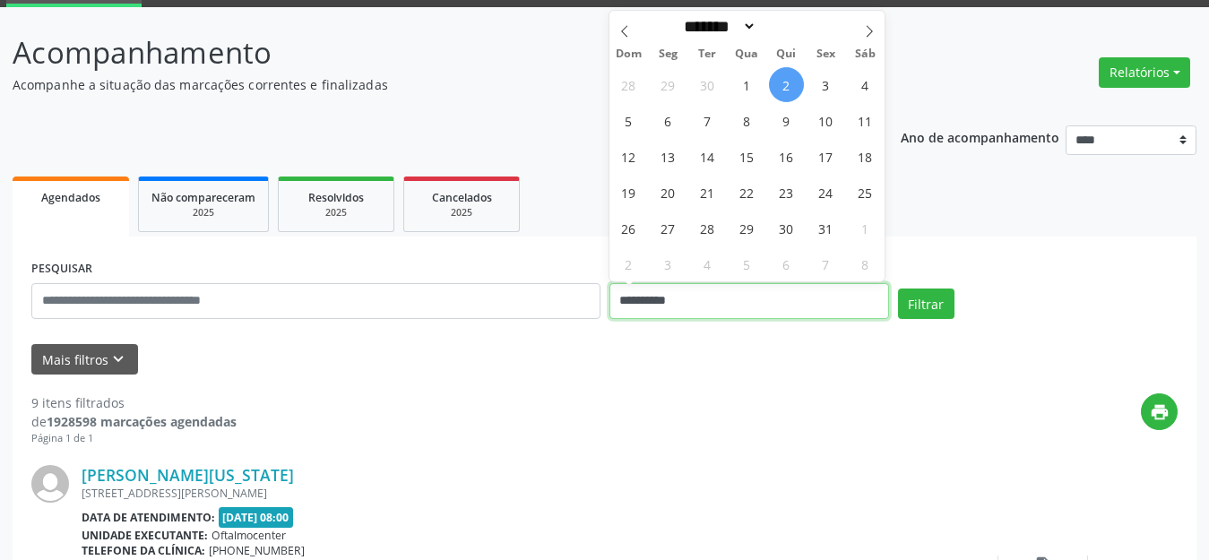
click at [758, 292] on input "**********" at bounding box center [749, 301] width 280 height 36
click at [821, 89] on span "3" at bounding box center [825, 84] width 35 height 35
type input "**********"
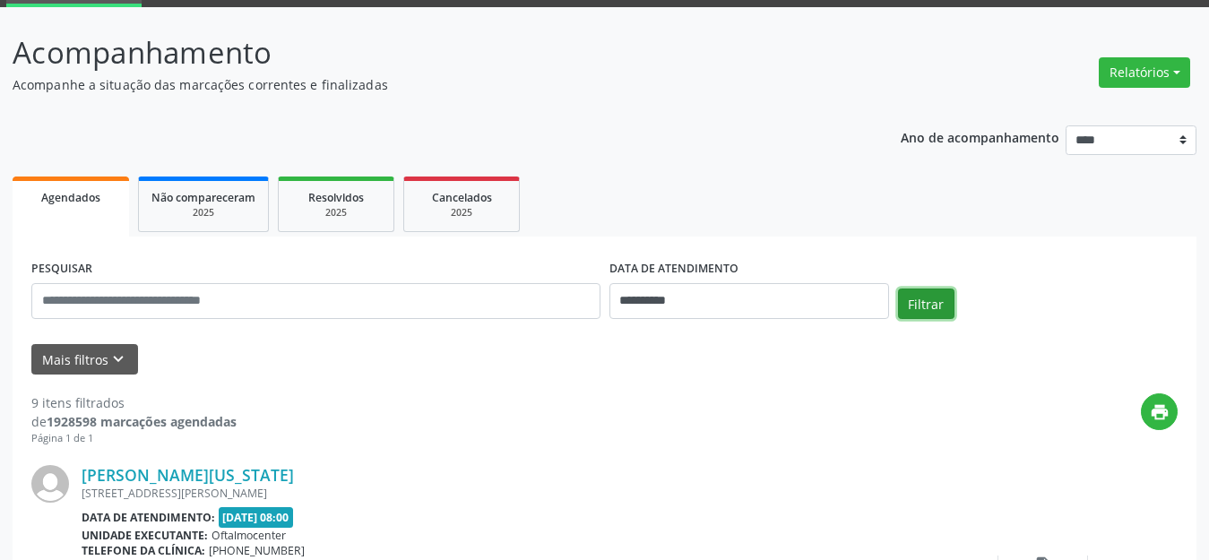
click at [939, 299] on button "Filtrar" at bounding box center [926, 304] width 56 height 30
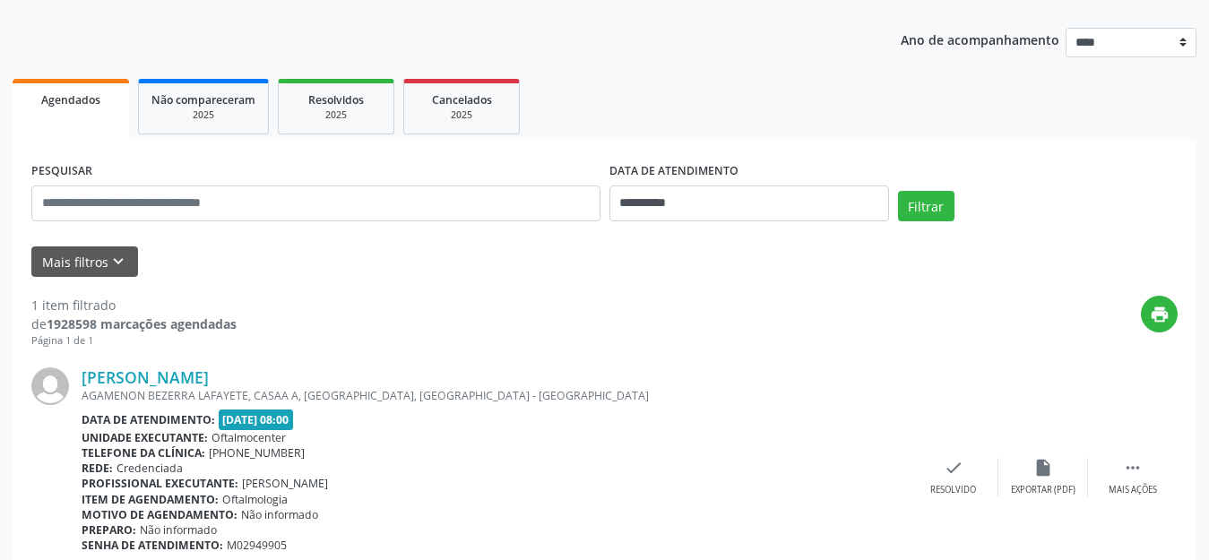
scroll to position [0, 0]
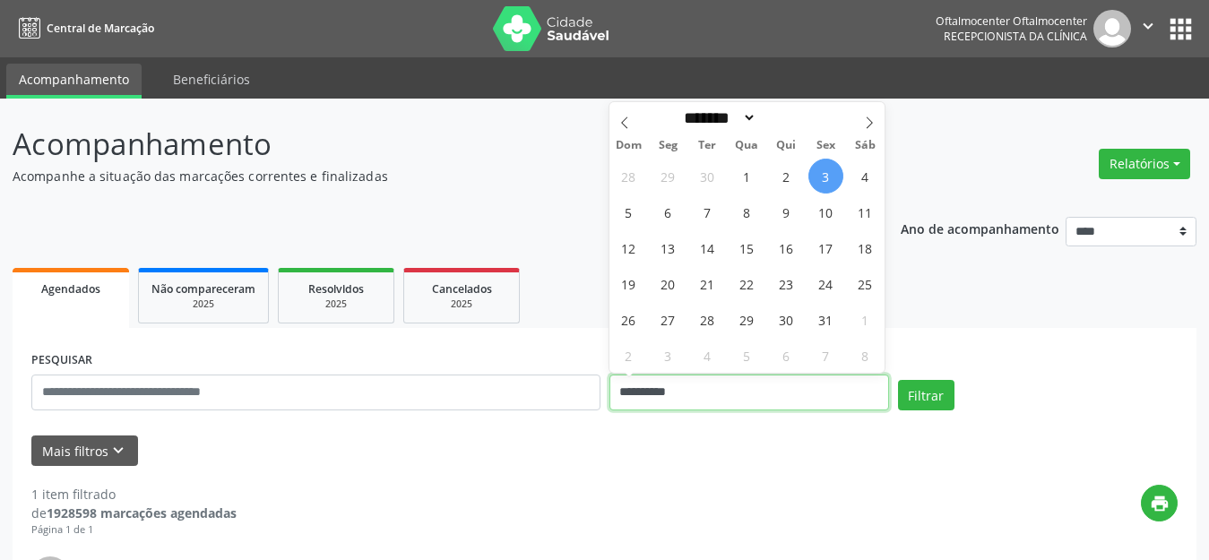
click at [771, 383] on input "**********" at bounding box center [749, 393] width 280 height 36
click at [623, 125] on icon at bounding box center [624, 122] width 13 height 13
select select "*"
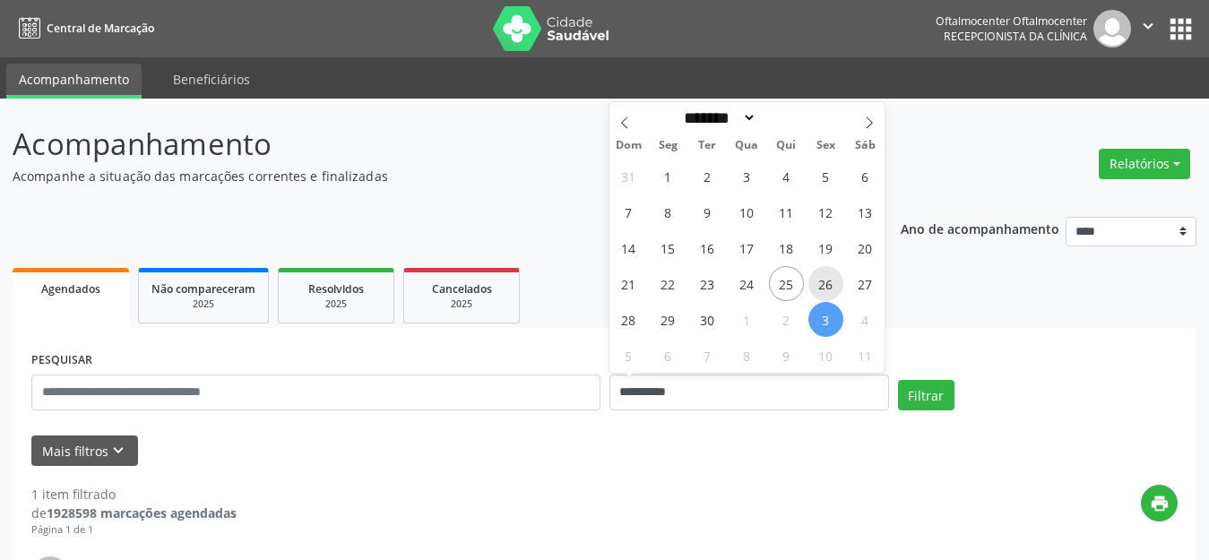
click at [818, 289] on span "26" at bounding box center [825, 283] width 35 height 35
type input "**********"
click at [818, 289] on span "26" at bounding box center [825, 283] width 35 height 35
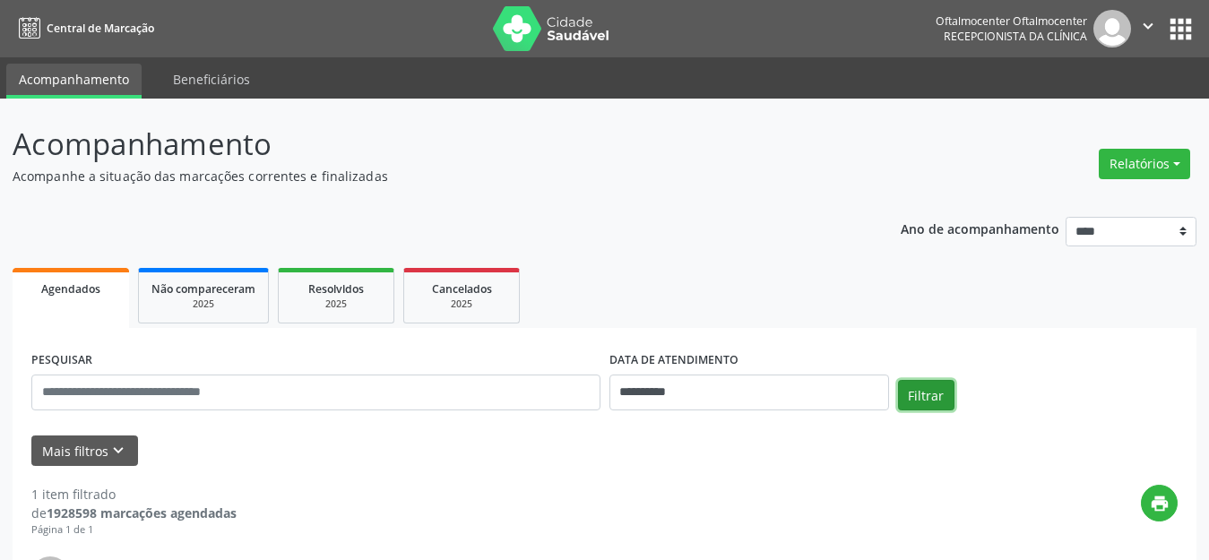
drag, startPoint x: 901, startPoint y: 397, endPoint x: 893, endPoint y: 392, distance: 9.2
click at [900, 393] on button "Filtrar" at bounding box center [926, 395] width 56 height 30
